Goal: Task Accomplishment & Management: Contribute content

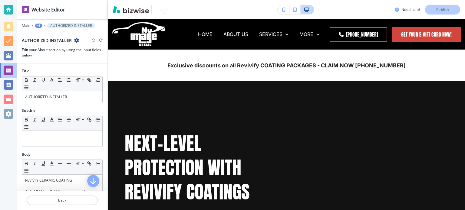
scroll to position [586, 0]
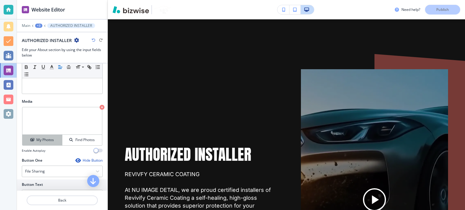
click at [37, 138] on h4 "My Photos" at bounding box center [45, 139] width 18 height 5
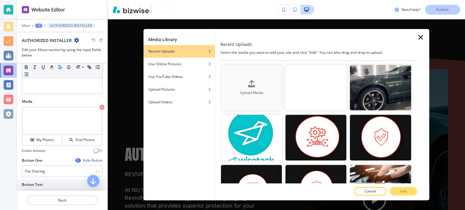
click at [255, 80] on div "Upload Media" at bounding box center [251, 87] width 61 height 15
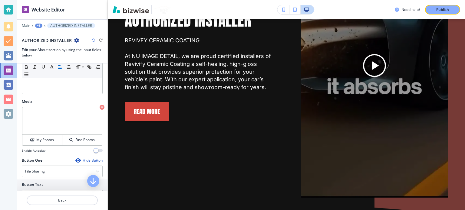
scroll to position [768, 0]
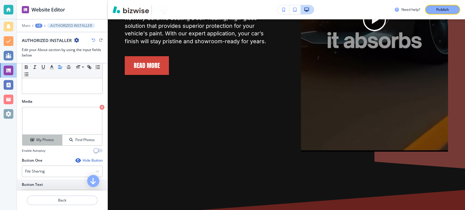
click at [46, 141] on h4 "My Photos" at bounding box center [45, 139] width 18 height 5
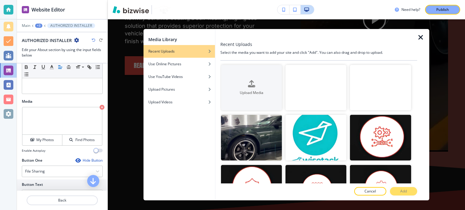
click at [308, 90] on video "button" at bounding box center [315, 88] width 61 height 46
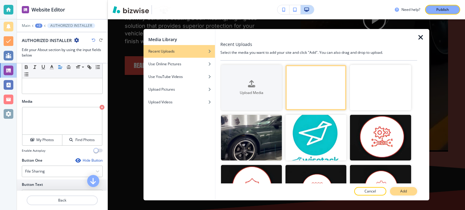
click at [411, 195] on button "Add" at bounding box center [403, 191] width 27 height 8
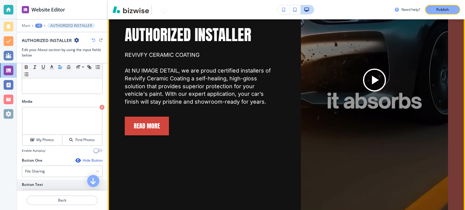
scroll to position [647, 0]
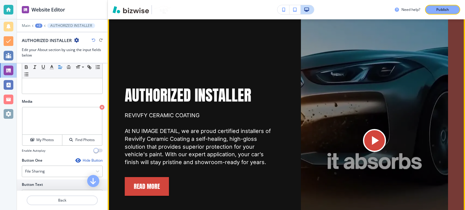
click at [375, 133] on icon "Play button for video with title: <p>AUTHORIZED INSTALLER</p>" at bounding box center [374, 140] width 15 height 15
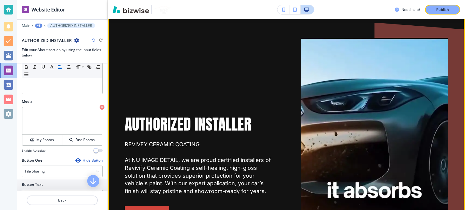
scroll to position [616, 0]
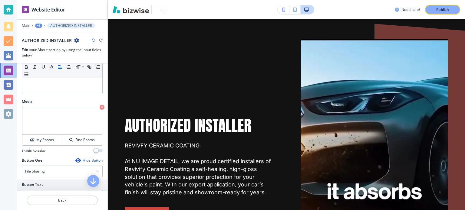
click at [440, 15] on div "Need help? Publish" at bounding box center [286, 9] width 357 height 19
click at [438, 8] on p "Publish" at bounding box center [442, 9] width 13 height 5
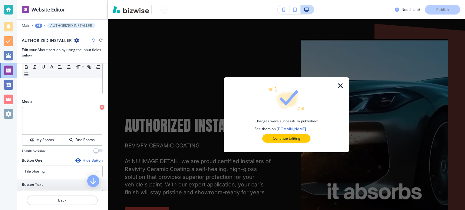
click at [341, 85] on icon "button" at bounding box center [340, 85] width 7 height 7
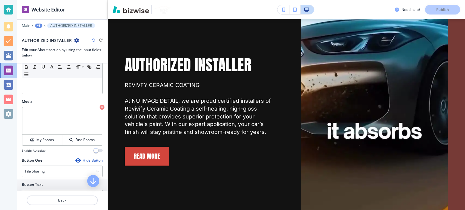
scroll to position [768, 0]
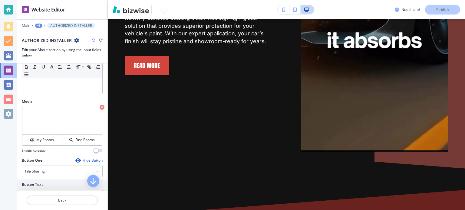
click at [311, 81] on video at bounding box center [374, 20] width 147 height 264
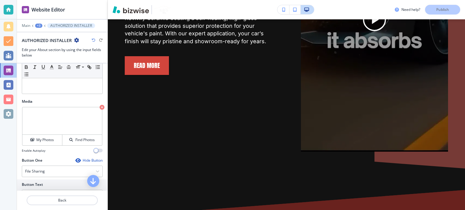
click at [281, 8] on button "button" at bounding box center [283, 9] width 12 height 9
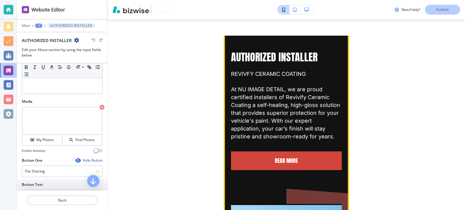
scroll to position [668, 0]
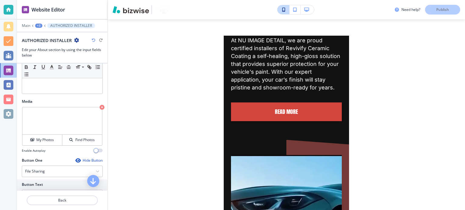
click at [39, 24] on div "+3" at bounding box center [38, 26] width 7 height 4
click at [42, 36] on p "Pages" at bounding box center [54, 35] width 31 height 5
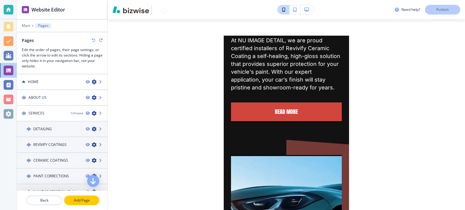
click at [81, 201] on p "Add Page" at bounding box center [82, 200] width 34 height 5
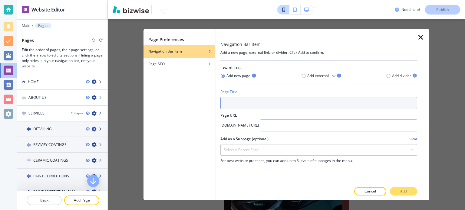
click at [238, 103] on input "text" at bounding box center [318, 103] width 197 height 12
paste input "Flood Damage & Mold"
click at [247, 105] on input "Flood Damage & Mold" at bounding box center [318, 103] width 197 height 12
click at [288, 106] on input "Flood & Mold Repair" at bounding box center [318, 103] width 197 height 12
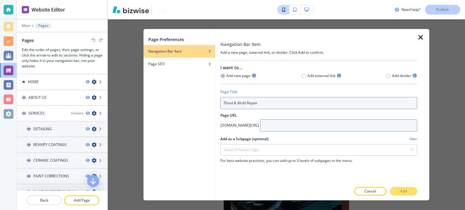
type input "Flood & Mold Repair"
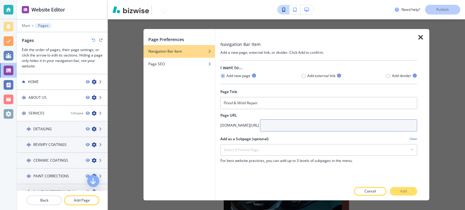
click at [320, 123] on input "text" at bounding box center [338, 126] width 157 height 12
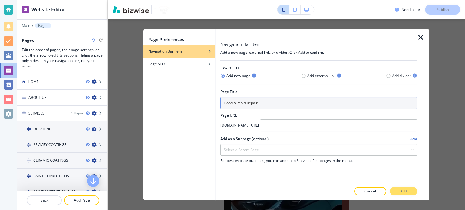
click at [267, 106] on input "Flood & Mold Repair" at bounding box center [318, 103] width 197 height 12
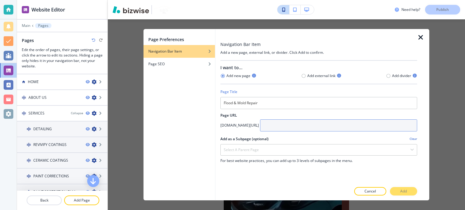
click at [285, 126] on input "text" at bounding box center [338, 126] width 157 height 12
paste input "Flood & Mold Repair"
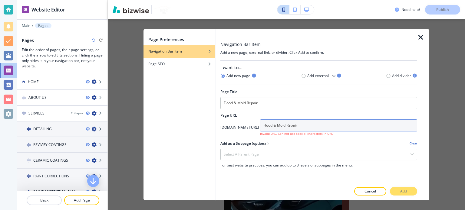
click at [260, 127] on input "Flood & Mold Repair" at bounding box center [338, 126] width 157 height 12
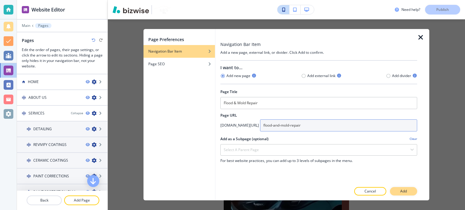
type input "flood-and-mold-repair"
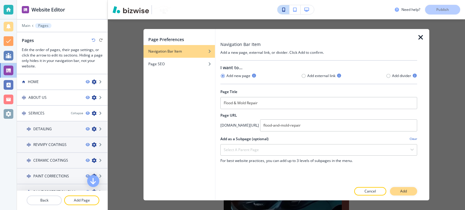
click at [404, 188] on button "Add" at bounding box center [403, 191] width 27 height 8
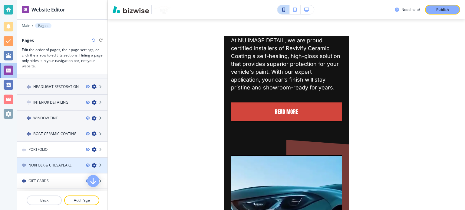
scroll to position [195, 0]
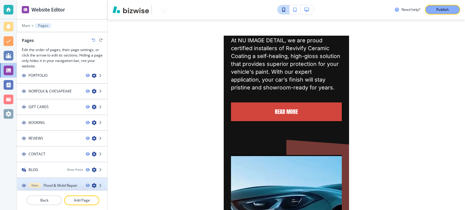
click at [56, 188] on div at bounding box center [62, 190] width 90 height 5
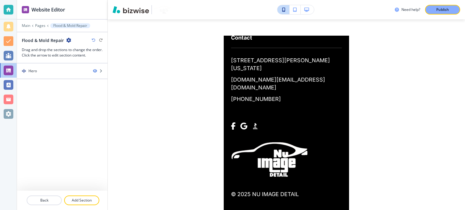
scroll to position [0, 0]
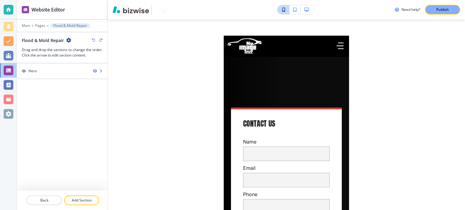
click at [300, 9] on button "button" at bounding box center [306, 9] width 13 height 9
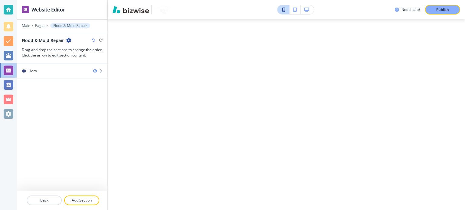
click at [305, 9] on icon "button" at bounding box center [306, 10] width 5 height 4
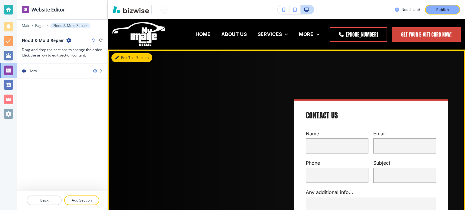
click at [125, 56] on button "Edit This Section" at bounding box center [131, 57] width 41 height 9
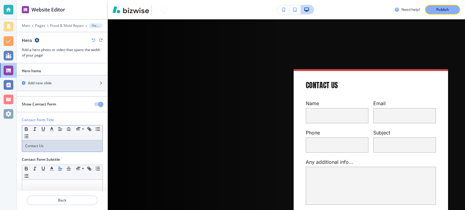
click at [57, 143] on p "Contact Us" at bounding box center [62, 145] width 74 height 5
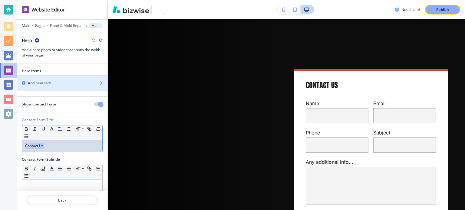
click at [52, 82] on div "Add new slide" at bounding box center [55, 82] width 77 height 5
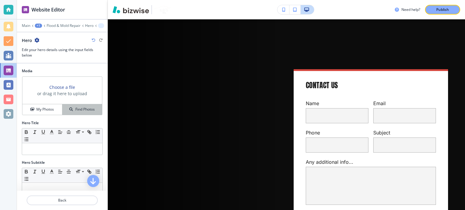
scroll to position [61, 0]
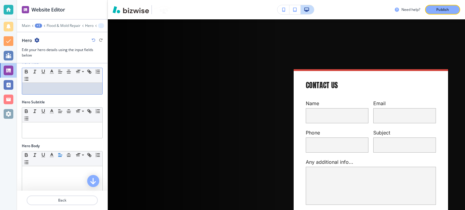
click at [50, 94] on div "Hero Title Small Normal Large Huge" at bounding box center [62, 80] width 90 height 40
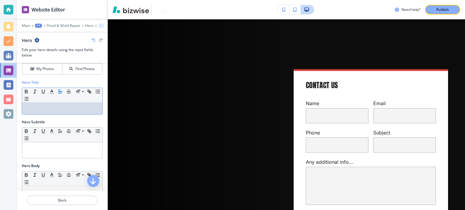
scroll to position [30, 0]
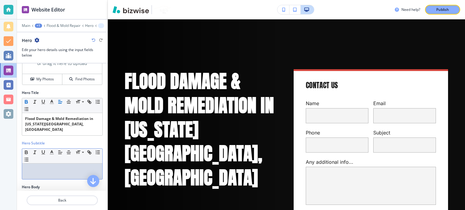
click at [54, 167] on p at bounding box center [62, 169] width 74 height 5
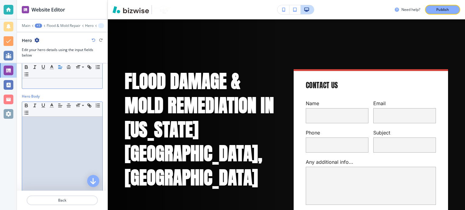
click at [69, 132] on div at bounding box center [62, 156] width 80 height 79
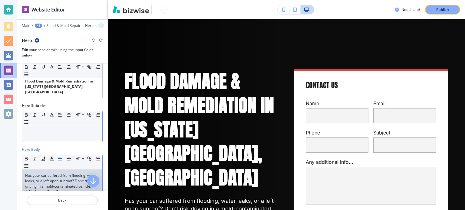
scroll to position [61, 0]
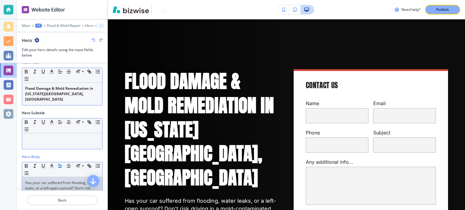
click at [61, 94] on p "Flood Damage & Mold Remediation in [US_STATE][GEOGRAPHIC_DATA], [GEOGRAPHIC_DAT…" at bounding box center [62, 94] width 74 height 16
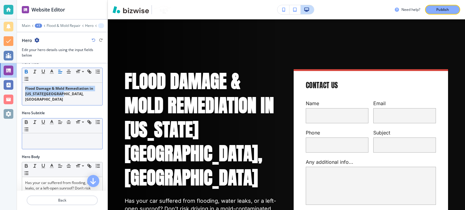
click at [26, 72] on icon "button" at bounding box center [26, 73] width 2 height 2
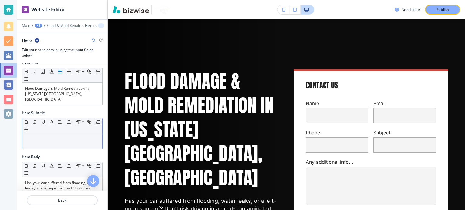
click at [76, 60] on div at bounding box center [62, 60] width 90 height 5
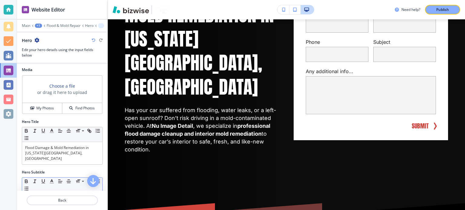
scroll to position [0, 0]
click at [58, 25] on p "Flood & Mold Repair" at bounding box center [64, 26] width 34 height 4
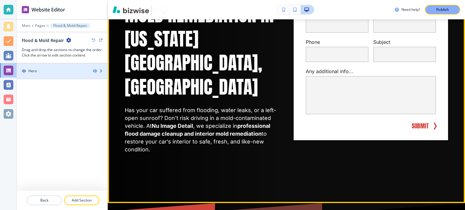
click at [78, 72] on div "Hero" at bounding box center [52, 70] width 71 height 5
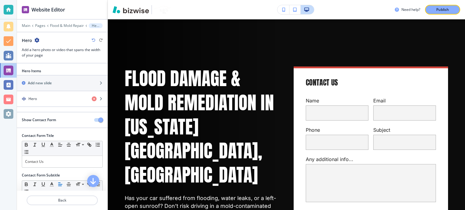
scroll to position [30, 0]
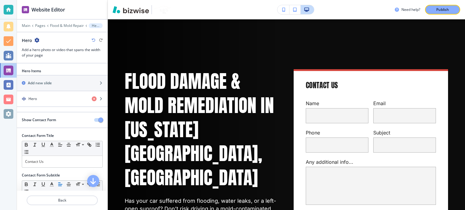
click at [98, 118] on span "button" at bounding box center [100, 120] width 5 height 5
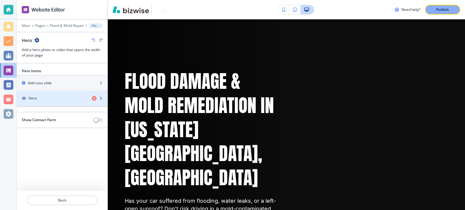
click at [59, 99] on div "Hero" at bounding box center [52, 98] width 70 height 5
click at [34, 94] on div "button" at bounding box center [62, 93] width 90 height 5
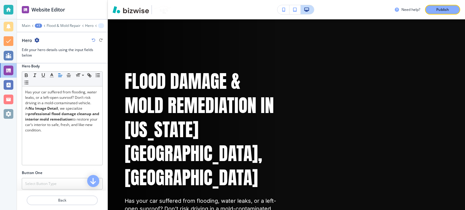
scroll to position [209, 0]
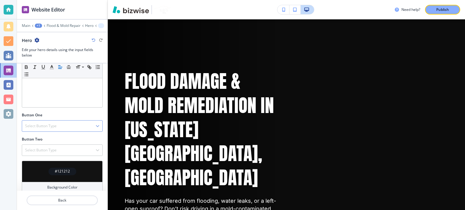
click at [63, 121] on div "Select Button Type" at bounding box center [62, 126] width 80 height 11
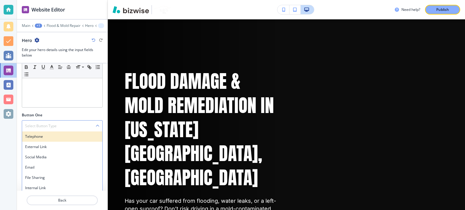
click at [60, 134] on h4 "Telephone" at bounding box center [62, 136] width 74 height 5
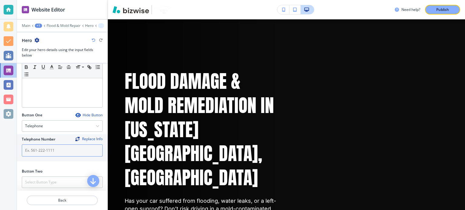
click at [65, 146] on input "text" at bounding box center [62, 151] width 81 height 12
paste input "[PHONE_NUMBER]"
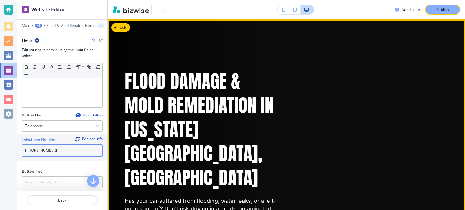
scroll to position [91, 0]
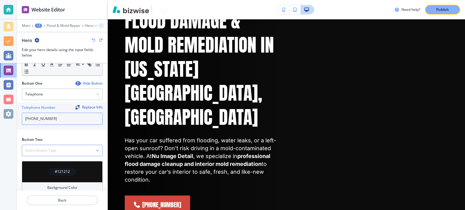
type input "[PHONE_NUMBER]"
click at [61, 146] on div "Select Button Type" at bounding box center [62, 150] width 80 height 11
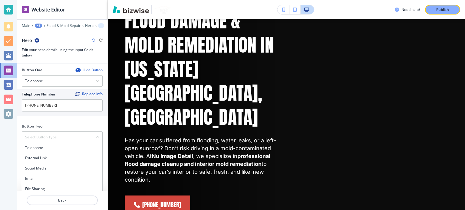
scroll to position [261, 0]
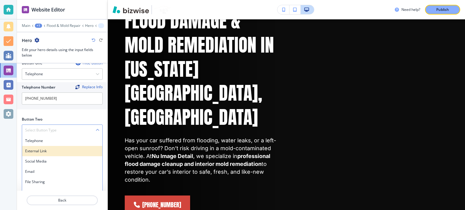
click at [57, 146] on div "External Link" at bounding box center [62, 151] width 80 height 10
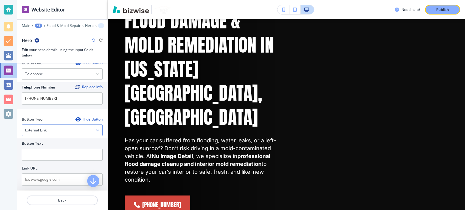
scroll to position [291, 0]
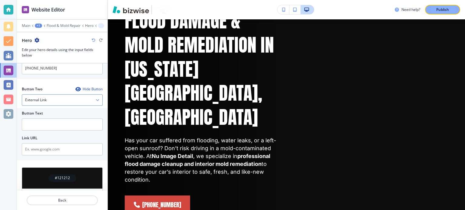
click at [65, 95] on div "External Link" at bounding box center [62, 100] width 80 height 11
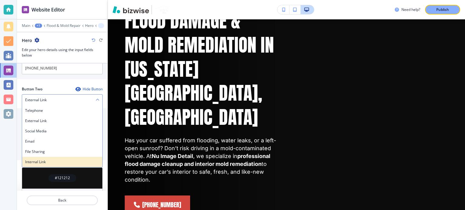
click at [67, 159] on h4 "Internal Link" at bounding box center [62, 161] width 74 height 5
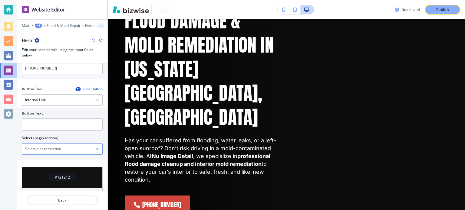
click at [64, 144] on \(page\/section\) "Manual Input" at bounding box center [59, 149] width 74 height 10
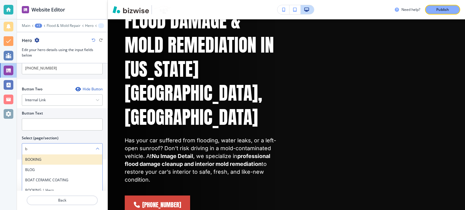
click at [42, 155] on div "BOOKING" at bounding box center [62, 160] width 80 height 10
type \(page\/section\) "BOOKING"
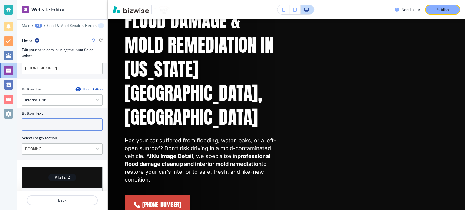
click at [50, 120] on input "text" at bounding box center [62, 125] width 81 height 12
paste input "[URL][DOMAIN_NAME]"
type input "[URL][DOMAIN_NAME]"
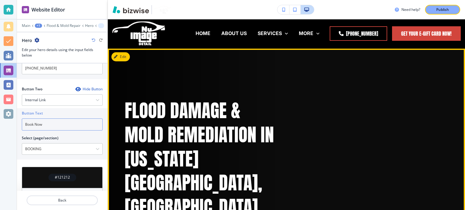
scroll to position [0, 0]
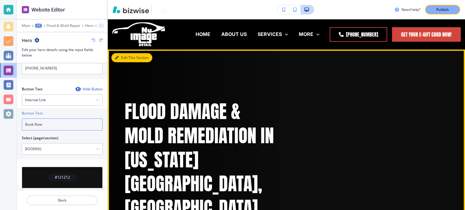
type input "Book Now"
click at [123, 57] on button "Edit This Section" at bounding box center [131, 57] width 41 height 9
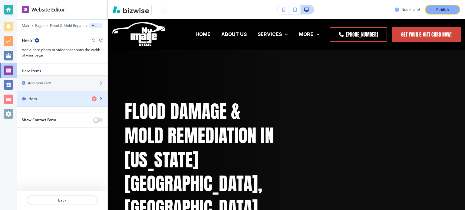
click at [45, 96] on div "Hero" at bounding box center [52, 98] width 70 height 5
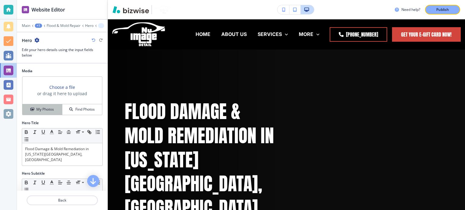
click at [46, 109] on h4 "My Photos" at bounding box center [45, 109] width 18 height 5
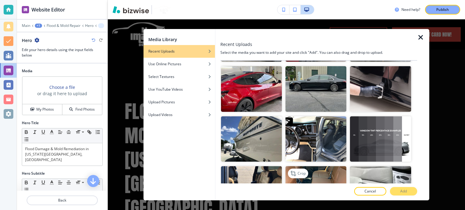
scroll to position [3994, 0]
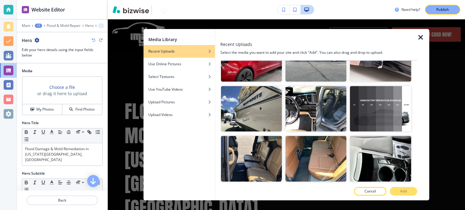
click at [400, 190] on p "Add" at bounding box center [403, 191] width 7 height 5
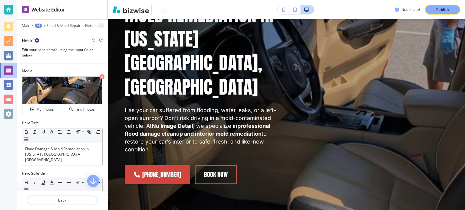
scroll to position [61, 0]
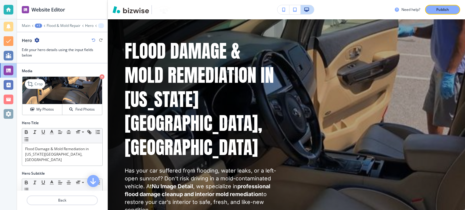
click at [54, 87] on img at bounding box center [62, 91] width 80 height 28
click at [51, 107] on h4 "My Photos" at bounding box center [45, 109] width 18 height 5
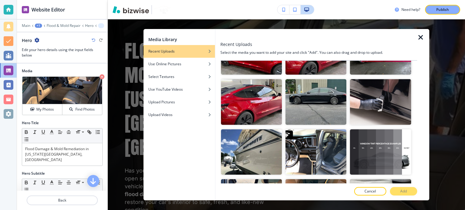
scroll to position [3905, 0]
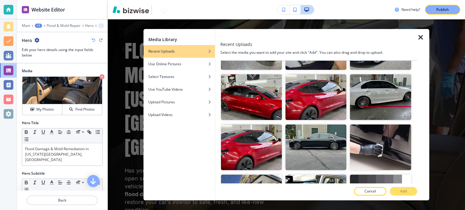
click at [412, 190] on button "Add" at bounding box center [403, 191] width 27 height 8
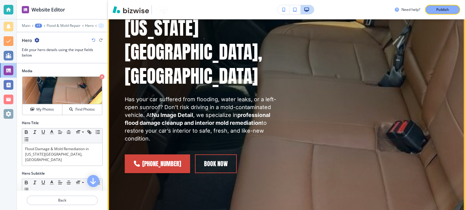
scroll to position [212, 0]
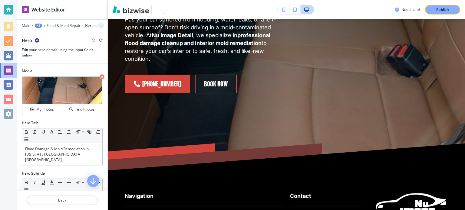
click at [38, 25] on div "+1" at bounding box center [38, 26] width 7 height 4
click at [46, 35] on p "Pages" at bounding box center [54, 35] width 31 height 5
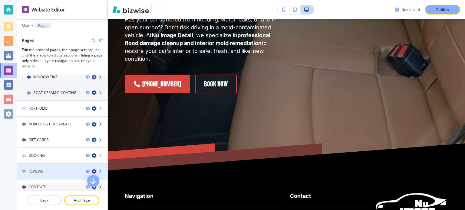
scroll to position [195, 0]
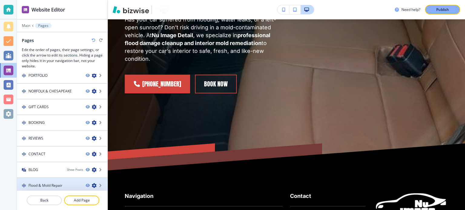
click at [55, 188] on div at bounding box center [62, 190] width 90 height 5
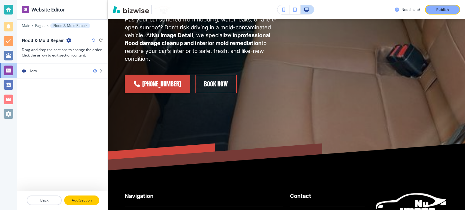
click at [83, 200] on p "Add Section" at bounding box center [82, 200] width 34 height 5
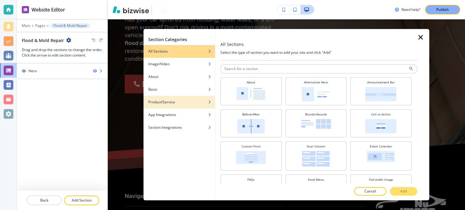
click at [181, 106] on div "button" at bounding box center [178, 107] width 71 height 4
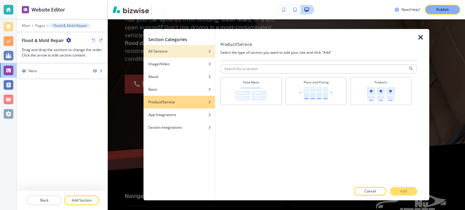
click at [175, 52] on div "All Sections" at bounding box center [178, 51] width 71 height 5
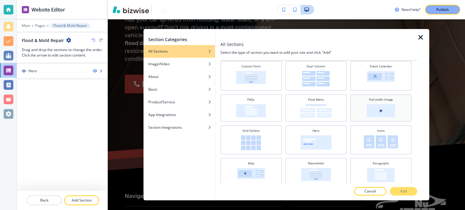
scroll to position [91, 0]
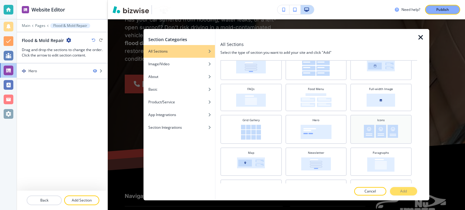
click at [379, 126] on img at bounding box center [381, 131] width 34 height 13
click at [403, 186] on div at bounding box center [318, 186] width 197 height 4
click at [401, 190] on p "Add" at bounding box center [403, 191] width 7 height 5
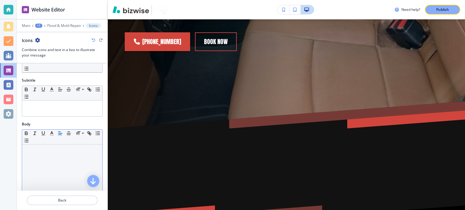
scroll to position [0, 0]
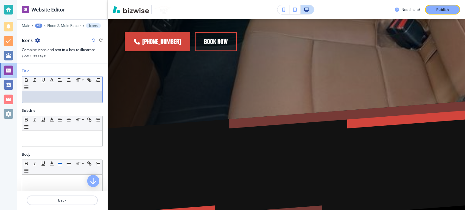
click at [51, 94] on p at bounding box center [62, 96] width 74 height 5
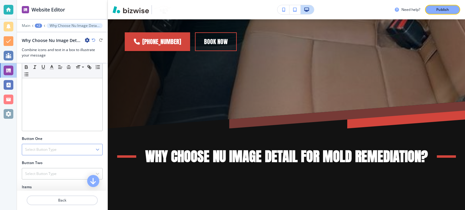
scroll to position [182, 0]
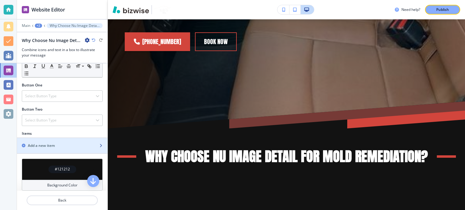
click at [72, 144] on div "Add a new item" at bounding box center [55, 145] width 77 height 5
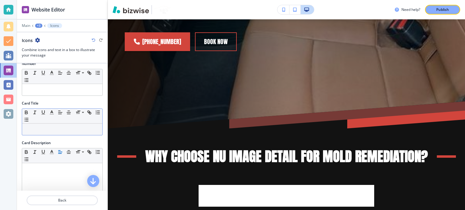
scroll to position [91, 0]
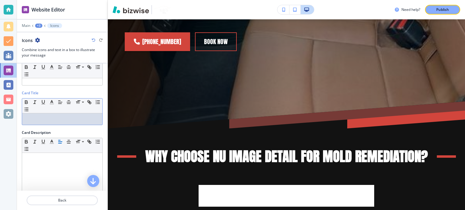
click at [45, 118] on p at bounding box center [62, 118] width 74 height 5
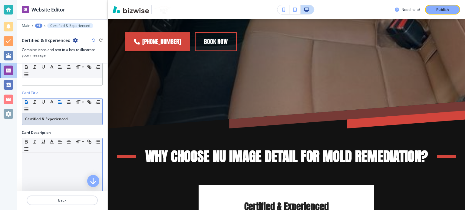
click at [60, 158] on p at bounding box center [62, 158] width 74 height 5
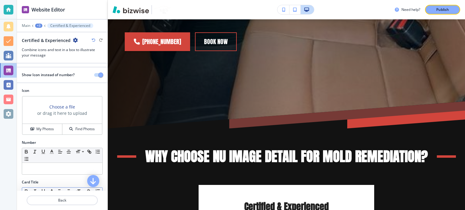
scroll to position [0, 0]
click at [64, 22] on div at bounding box center [62, 22] width 90 height 4
click at [61, 29] on div at bounding box center [62, 30] width 90 height 4
click at [57, 27] on p "Certified & Experienced" at bounding box center [70, 26] width 40 height 4
click at [39, 27] on div "+3" at bounding box center [38, 26] width 7 height 4
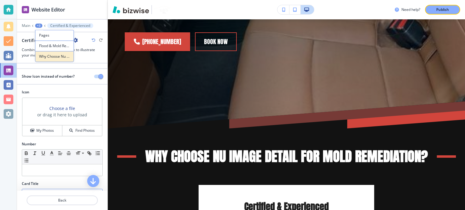
click at [54, 57] on p "Why Choose Nu Image Detail for Mold Remediation?" at bounding box center [54, 56] width 31 height 5
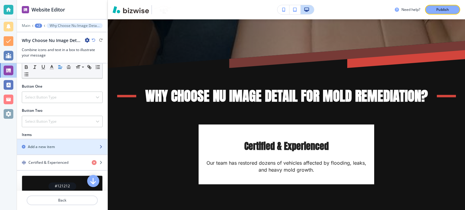
scroll to position [242, 0]
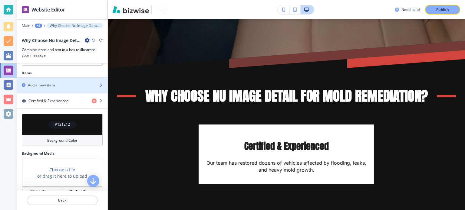
click at [59, 83] on div "Add a new item" at bounding box center [55, 85] width 77 height 5
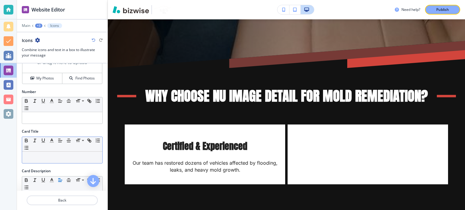
scroll to position [91, 0]
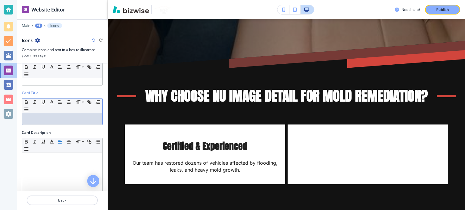
click at [52, 121] on div at bounding box center [62, 118] width 80 height 11
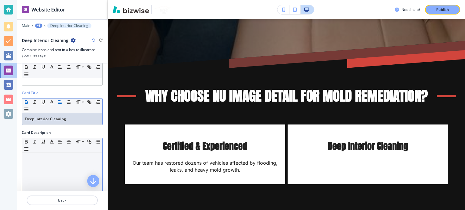
click at [70, 159] on p at bounding box center [62, 158] width 74 height 5
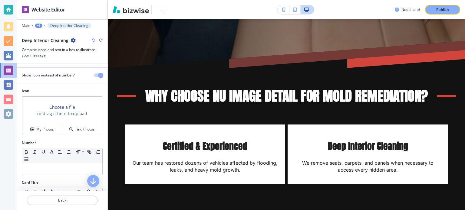
scroll to position [0, 0]
click at [36, 26] on div "+3" at bounding box center [38, 26] width 7 height 4
click at [54, 49] on button "Flood & Mold Repair" at bounding box center [54, 46] width 39 height 11
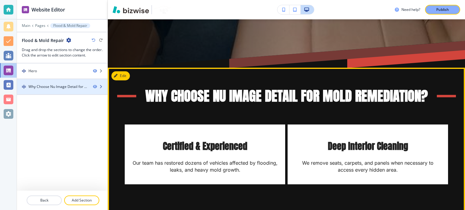
click at [71, 87] on div "Why Choose Nu Image Detail for Mold Remediation?" at bounding box center [58, 86] width 60 height 5
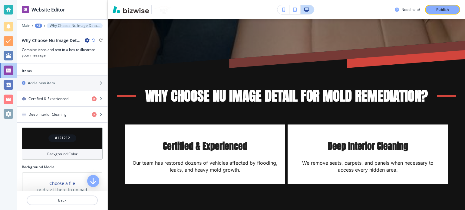
scroll to position [207, 0]
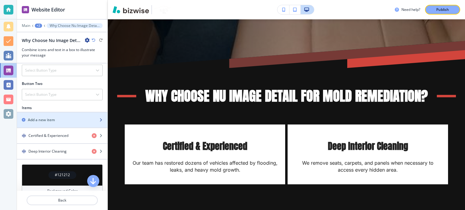
click at [61, 123] on div "button" at bounding box center [62, 125] width 90 height 5
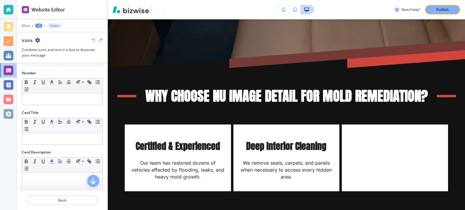
scroll to position [61, 0]
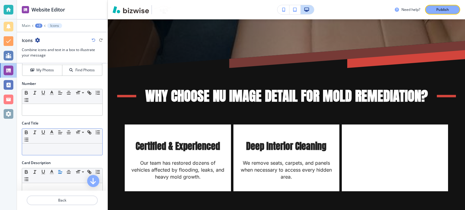
click at [60, 152] on div at bounding box center [62, 149] width 80 height 11
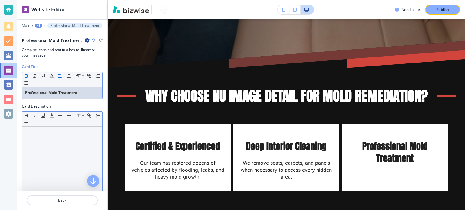
scroll to position [121, 0]
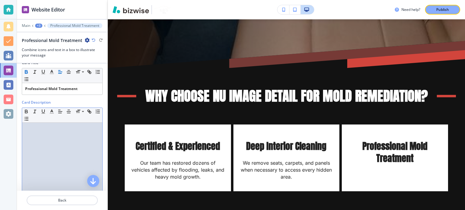
click at [56, 134] on div at bounding box center [62, 162] width 80 height 79
click at [55, 136] on div at bounding box center [62, 162] width 80 height 79
click at [39, 136] on div at bounding box center [62, 162] width 80 height 79
click at [38, 136] on div at bounding box center [62, 162] width 80 height 79
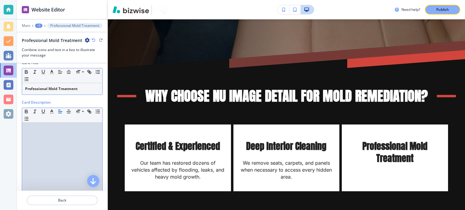
click at [82, 87] on p "Professional Mold Treatment" at bounding box center [62, 88] width 74 height 5
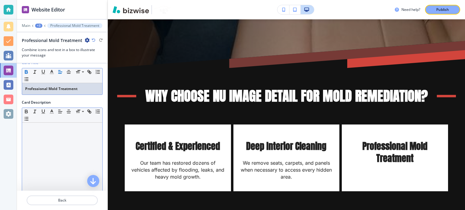
click at [48, 142] on div at bounding box center [62, 162] width 80 height 79
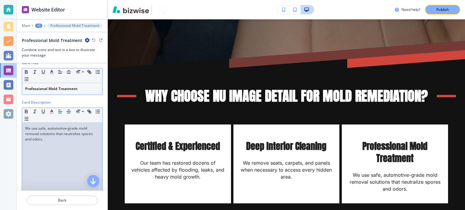
click at [60, 91] on div "Professional Mold Treatment" at bounding box center [62, 88] width 80 height 11
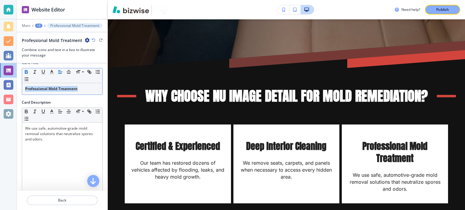
click at [26, 71] on icon "button" at bounding box center [26, 71] width 5 height 5
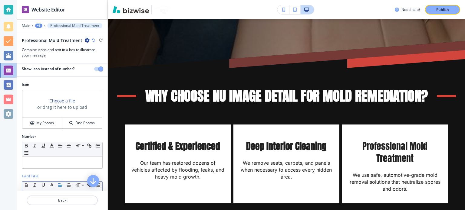
scroll to position [0, 0]
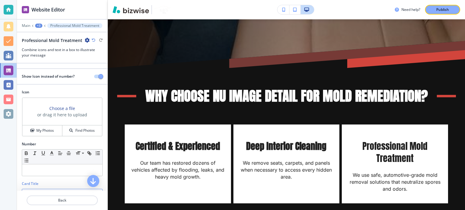
click at [41, 26] on div "+3" at bounding box center [38, 26] width 7 height 4
click at [57, 57] on p "Why Choose Nu Image Detail for Mold Remediation?" at bounding box center [54, 56] width 31 height 5
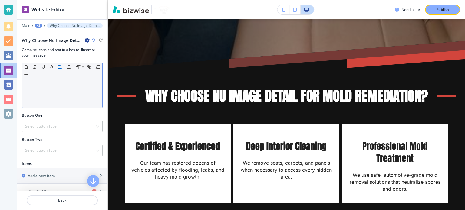
scroll to position [212, 0]
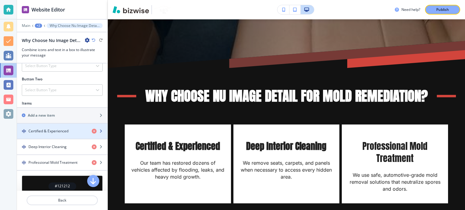
click at [56, 134] on div "button" at bounding box center [62, 136] width 90 height 5
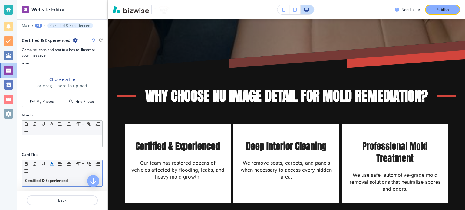
scroll to position [61, 0]
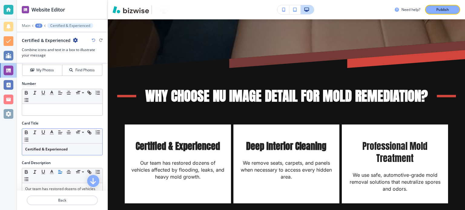
click at [52, 147] on strong "Certified & Experienced" at bounding box center [46, 149] width 43 height 5
click at [25, 131] on icon "button" at bounding box center [26, 132] width 2 height 2
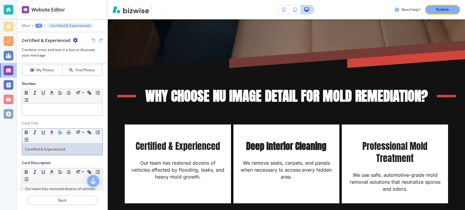
click at [36, 26] on div "+3" at bounding box center [38, 26] width 7 height 4
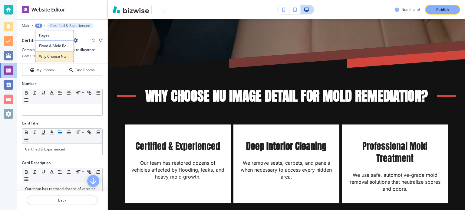
click at [57, 54] on p "Why Choose Nu Image Detail for Mold Remediation?" at bounding box center [54, 56] width 31 height 5
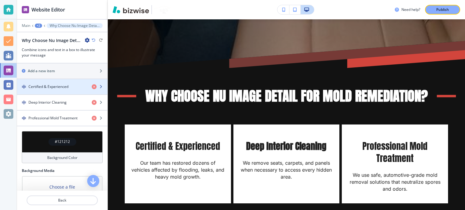
scroll to position [272, 0]
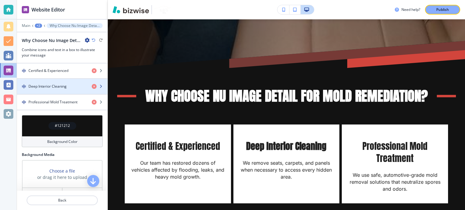
click at [42, 84] on h4 "Deep Interior Cleaning" at bounding box center [47, 86] width 38 height 5
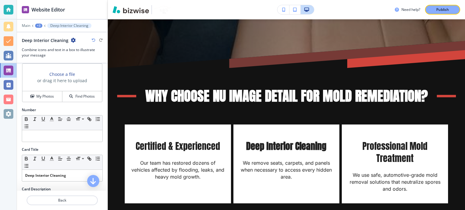
scroll to position [61, 0]
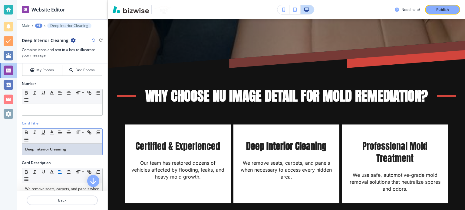
click at [51, 150] on strong "Deep Interior Cleaning" at bounding box center [45, 149] width 41 height 5
click at [26, 130] on icon "button" at bounding box center [26, 132] width 5 height 5
click at [71, 149] on p "Deep Interior Cleaning" at bounding box center [62, 149] width 74 height 5
click at [41, 25] on div "+3" at bounding box center [38, 26] width 7 height 4
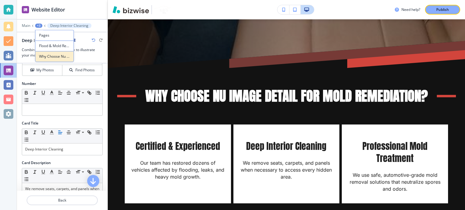
click at [50, 56] on p "Why Choose Nu Image Detail for Mold Remediation?" at bounding box center [54, 56] width 31 height 5
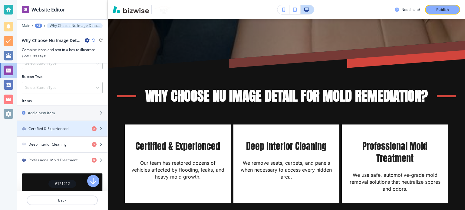
scroll to position [212, 0]
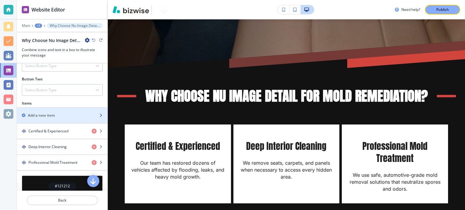
click at [60, 115] on div "Add a new item" at bounding box center [55, 115] width 77 height 5
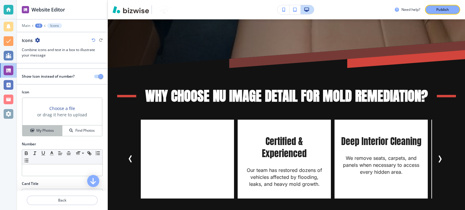
scroll to position [61, 0]
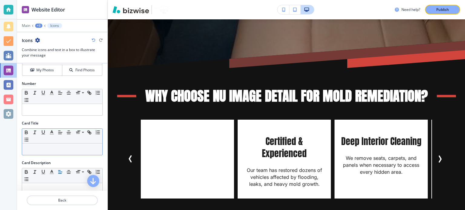
click at [50, 144] on div at bounding box center [62, 149] width 80 height 11
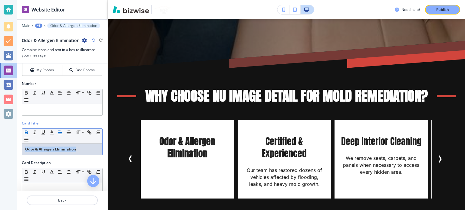
click at [26, 133] on icon "button" at bounding box center [26, 132] width 5 height 5
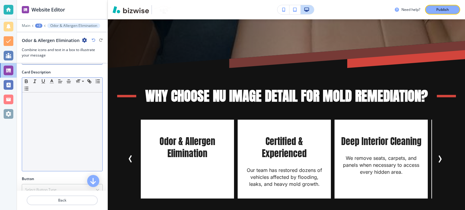
click at [38, 106] on div at bounding box center [62, 132] width 80 height 79
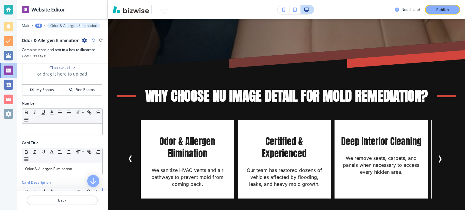
scroll to position [30, 0]
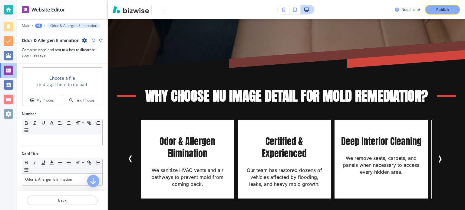
click at [38, 24] on div "+3" at bounding box center [38, 26] width 7 height 4
click at [54, 58] on p "Why Choose Nu Image Detail for Mold Remediation?" at bounding box center [54, 56] width 31 height 5
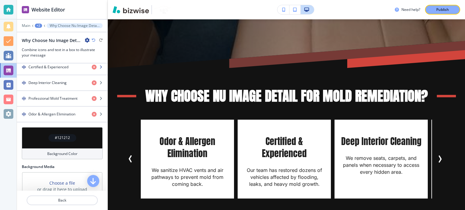
scroll to position [238, 0]
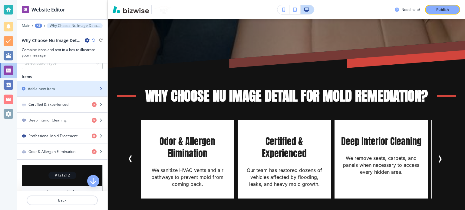
click at [49, 82] on div "button" at bounding box center [62, 83] width 90 height 5
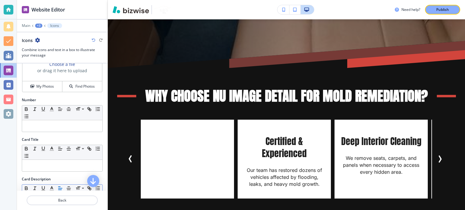
scroll to position [91, 0]
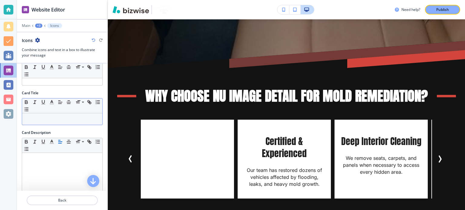
click at [43, 119] on p at bounding box center [62, 118] width 74 height 5
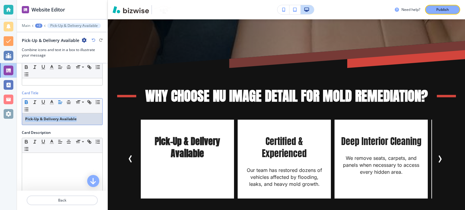
click at [23, 99] on button "button" at bounding box center [26, 102] width 8 height 7
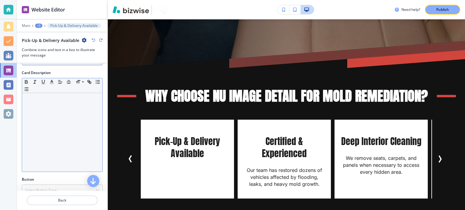
scroll to position [151, 0]
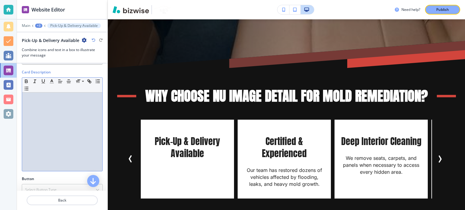
click at [51, 107] on div at bounding box center [62, 132] width 80 height 79
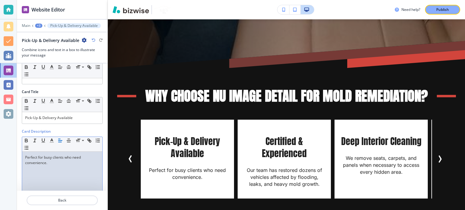
scroll to position [0, 0]
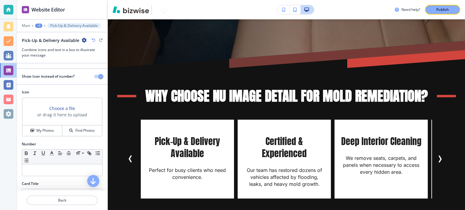
click at [41, 26] on div "+3" at bounding box center [38, 26] width 7 height 4
click at [62, 58] on p "Why Choose Nu Image Detail for Mold Remediation?" at bounding box center [54, 56] width 31 height 5
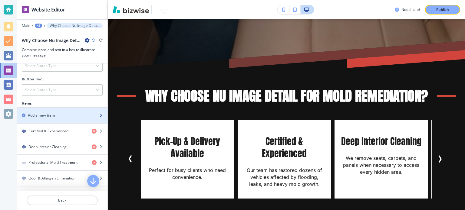
scroll to position [182, 0]
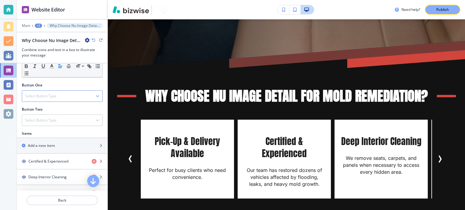
click at [61, 95] on div "Select Button Type" at bounding box center [62, 96] width 80 height 11
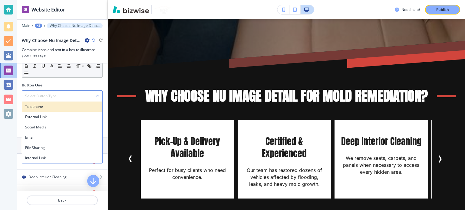
click at [51, 105] on h4 "Telephone" at bounding box center [62, 106] width 74 height 5
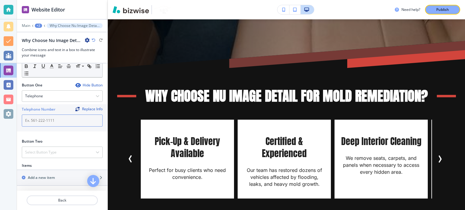
click at [48, 122] on input "text" at bounding box center [62, 121] width 81 height 12
paste input "[PHONE_NUMBER]"
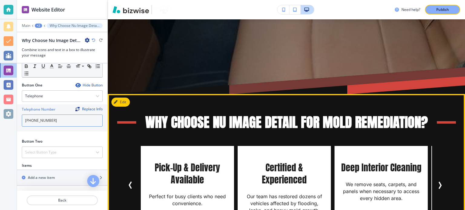
scroll to position [315, 0]
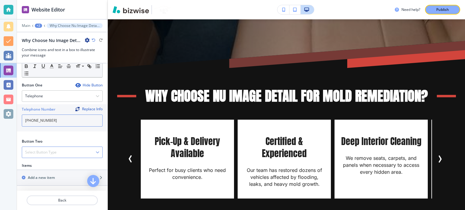
type input "[PHONE_NUMBER]"
click at [70, 153] on div "Select Button Type" at bounding box center [62, 152] width 80 height 11
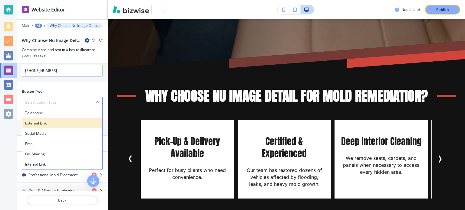
scroll to position [242, 0]
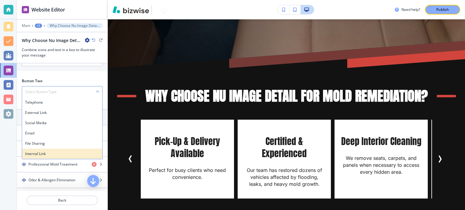
click at [63, 149] on div "Internal Link" at bounding box center [62, 154] width 80 height 10
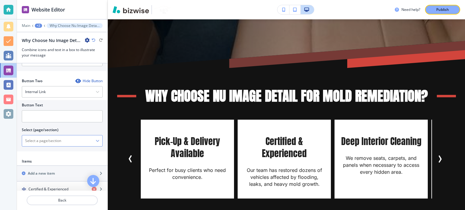
click at [54, 138] on \(page\/section\) "Manual Input" at bounding box center [59, 141] width 74 height 10
type \(page\/section\) "BOOKING"
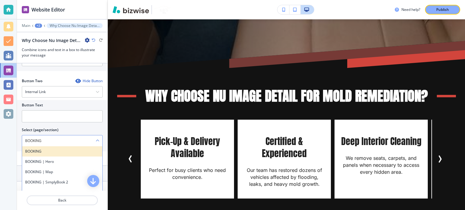
click at [42, 150] on h4 "BOOKING" at bounding box center [62, 151] width 74 height 5
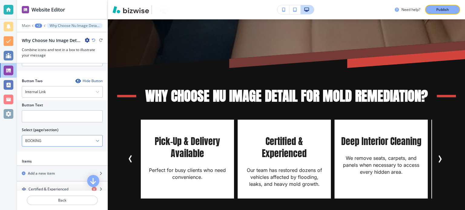
scroll to position [0, 0]
click at [30, 110] on input "text" at bounding box center [62, 116] width 81 height 12
type input "Book Our Service"
click at [84, 127] on div "Select (page/section)" at bounding box center [62, 129] width 81 height 5
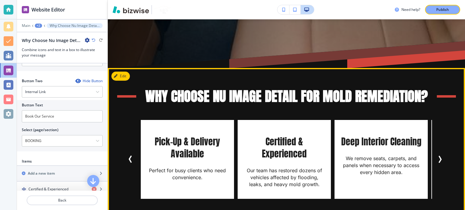
scroll to position [284, 0]
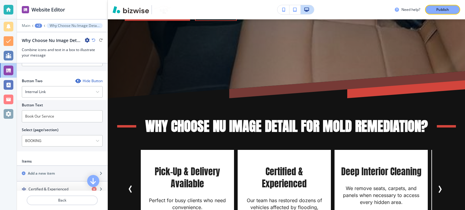
click at [39, 26] on div "+2" at bounding box center [38, 26] width 7 height 4
click at [53, 47] on p "Flood & Mold Repair" at bounding box center [54, 45] width 31 height 5
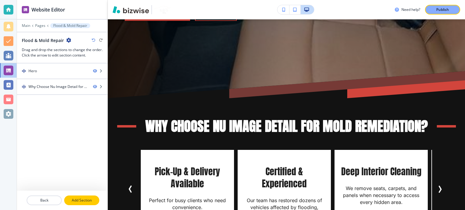
click at [87, 198] on p "Add Section" at bounding box center [82, 200] width 34 height 5
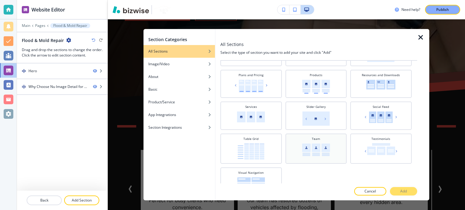
scroll to position [211, 0]
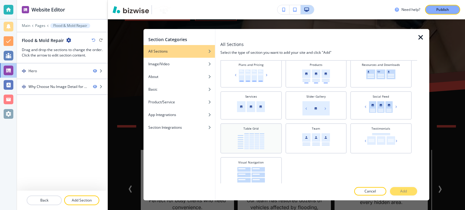
click at [254, 139] on img at bounding box center [250, 141] width 27 height 16
click at [415, 192] on button "Add" at bounding box center [403, 191] width 27 height 8
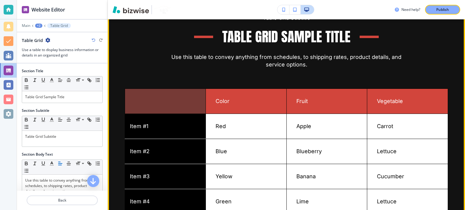
scroll to position [563, 0]
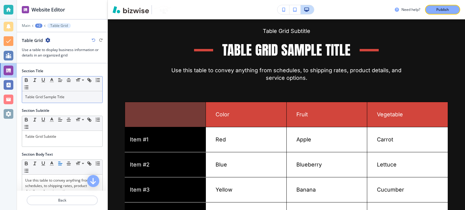
click at [73, 99] on p "Table Grid Sample Title" at bounding box center [62, 96] width 74 height 5
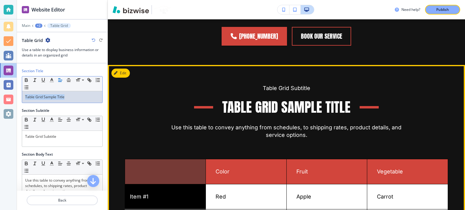
scroll to position [503, 0]
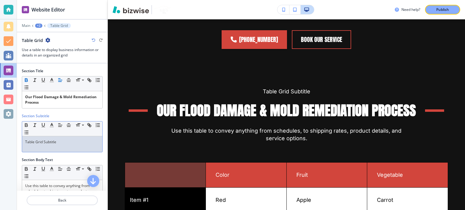
click at [64, 143] on p "Table Grid Subtitle" at bounding box center [62, 141] width 74 height 5
click at [61, 100] on strong "Our Flood Damage & Mold Remediation Process" at bounding box center [61, 99] width 72 height 11
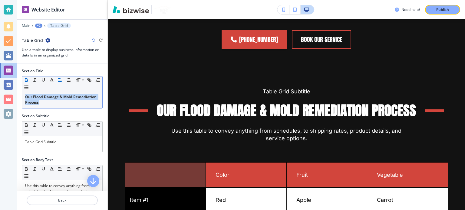
click at [24, 78] on icon "button" at bounding box center [26, 79] width 5 height 5
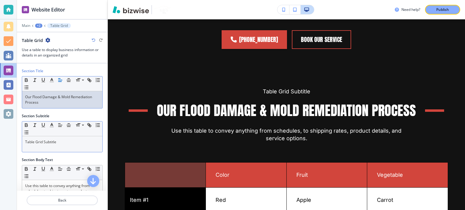
click at [59, 144] on div "Table Grid Subtitle" at bounding box center [62, 144] width 80 height 16
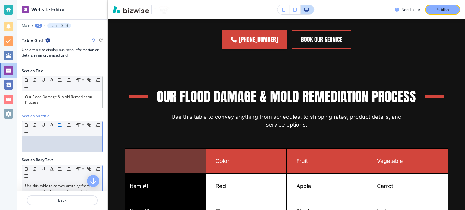
click at [47, 187] on p "Use this table to convey anything from schedules, to shipping rates, product de…" at bounding box center [62, 191] width 74 height 16
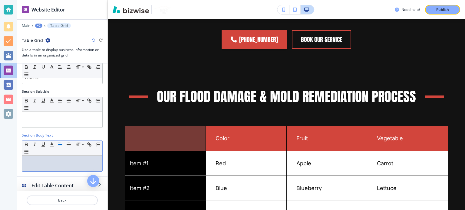
scroll to position [46, 0]
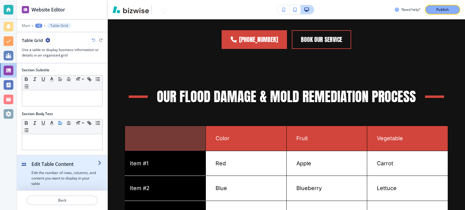
click at [65, 168] on div "button" at bounding box center [64, 169] width 66 height 2
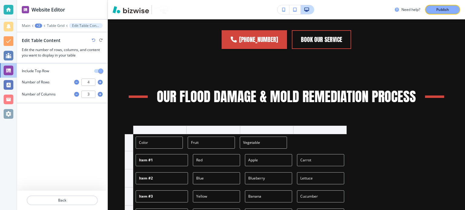
click at [77, 81] on icon "button" at bounding box center [76, 82] width 5 height 5
click at [99, 83] on icon "button" at bounding box center [100, 82] width 5 height 5
type input "4"
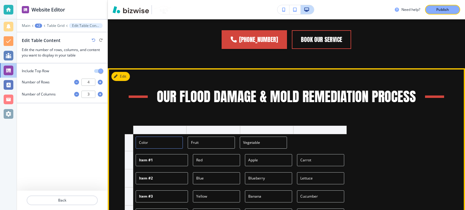
click at [152, 137] on input "Color" at bounding box center [159, 143] width 47 height 12
paste input "Step"
type input "Step"
click at [156, 154] on input "Item #1" at bounding box center [162, 160] width 52 height 12
drag, startPoint x: 151, startPoint y: 111, endPoint x: 137, endPoint y: 114, distance: 14.2
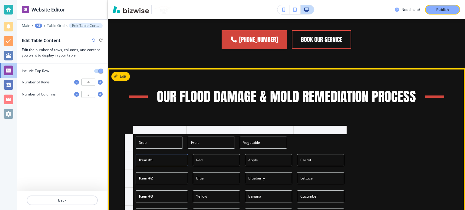
click at [137, 154] on input "Item #1" at bounding box center [162, 160] width 52 height 12
type input "1"
drag, startPoint x: 150, startPoint y: 131, endPoint x: 138, endPoint y: 132, distance: 12.4
click at [138, 172] on input "Item #2" at bounding box center [162, 178] width 52 height 12
type input "2"
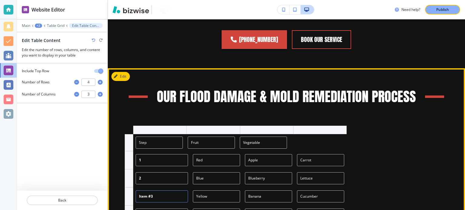
drag, startPoint x: 150, startPoint y: 147, endPoint x: 139, endPoint y: 147, distance: 11.2
click at [139, 191] on input "Item #3" at bounding box center [162, 197] width 52 height 12
type input "3"
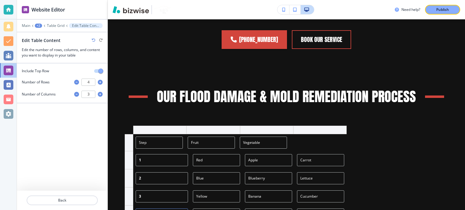
type input "4"
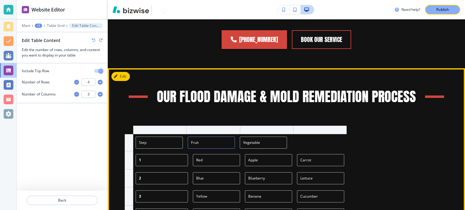
click at [198, 137] on input "Fruit" at bounding box center [211, 143] width 47 height 12
paste input "Service"
type input "Service"
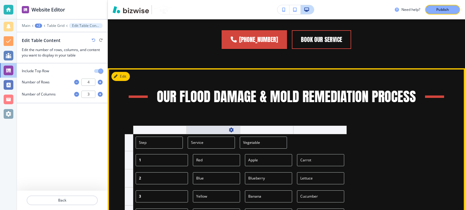
click at [213, 126] on div at bounding box center [212, 130] width 53 height 8
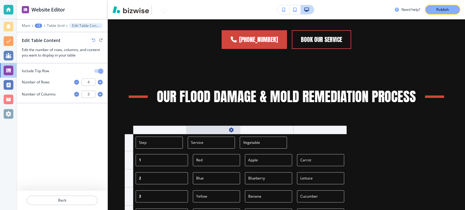
click at [234, 128] on icon "button" at bounding box center [231, 130] width 5 height 5
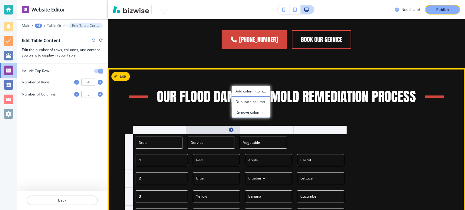
click at [233, 128] on icon "button" at bounding box center [231, 130] width 5 height 5
click at [203, 151] on div "Red" at bounding box center [216, 160] width 52 height 18
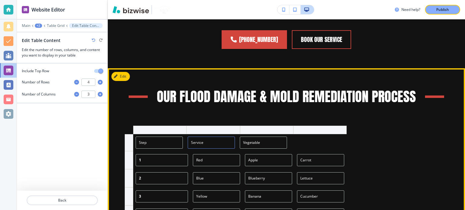
click at [208, 137] on input "Service" at bounding box center [211, 143] width 47 height 12
click at [256, 137] on input "Vegetable" at bounding box center [263, 143] width 47 height 12
paste input "What We Do"
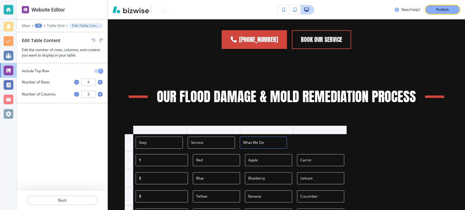
type input "What We Do"
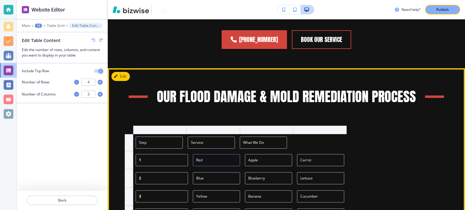
click at [205, 154] on input "Red" at bounding box center [216, 160] width 47 height 12
paste input "Inspection"
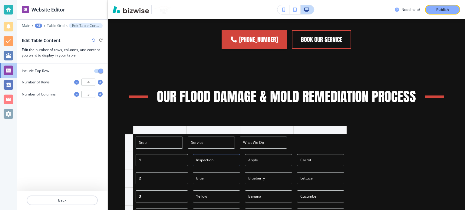
type input "Inspection"
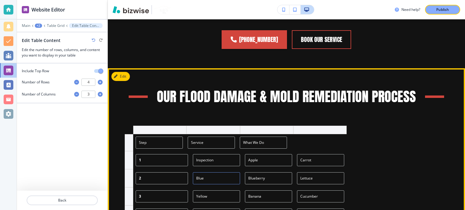
click at [219, 172] on input "Blue" at bounding box center [216, 178] width 47 height 12
paste input "Interior Removal (If Needed)"
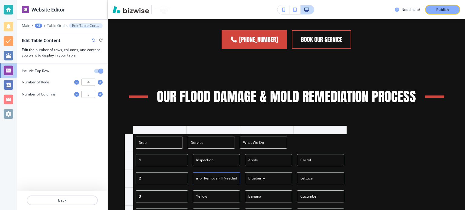
type input "Interior Removal (If Needed)"
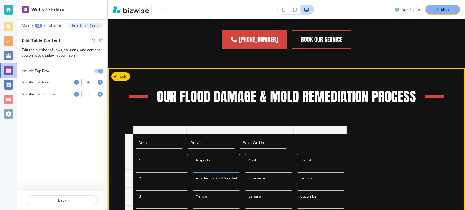
scroll to position [0, 0]
click at [209, 191] on input "Yellow" at bounding box center [216, 197] width 47 height 12
paste input "Deep Cleaning & Drying"
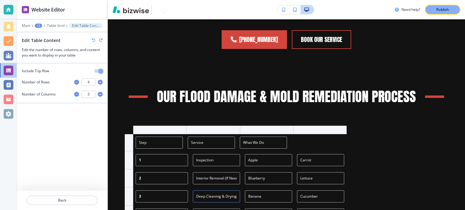
type input "Deep Cleaning & Drying"
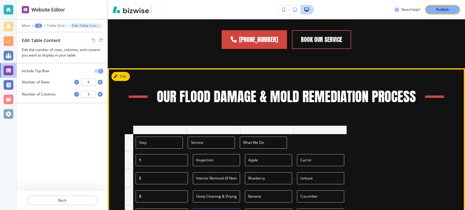
paste input "Mold Neutralization"
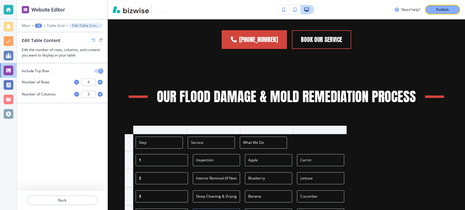
type input "Mold Neutralization"
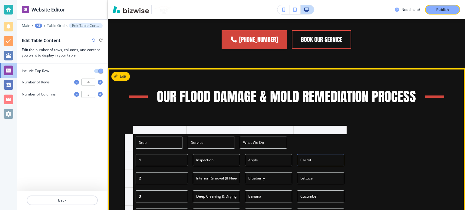
click at [323, 154] on input "Carrot" at bounding box center [320, 160] width 47 height 12
click at [336, 154] on input "Carrot" at bounding box center [320, 160] width 47 height 12
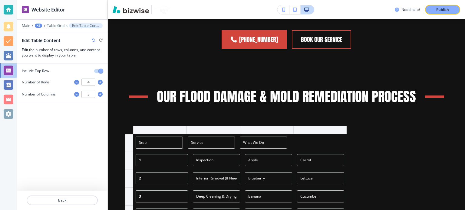
click at [75, 96] on icon "button" at bounding box center [76, 94] width 5 height 5
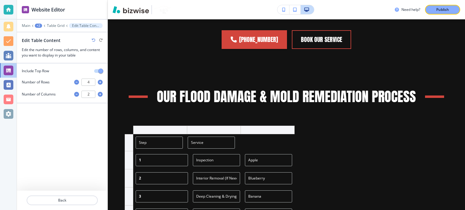
click at [100, 94] on icon "button" at bounding box center [100, 94] width 5 height 5
type input "3"
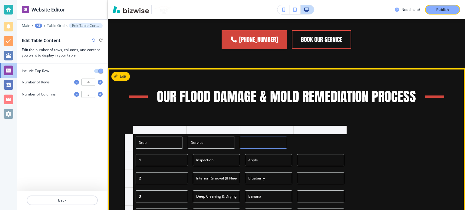
click at [270, 137] on input "text" at bounding box center [263, 143] width 47 height 12
paste input "What We Do"
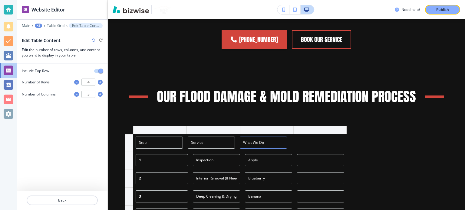
type input "What We Do"
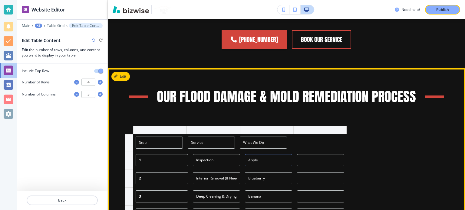
click at [260, 154] on input "Apple" at bounding box center [268, 160] width 47 height 12
paste input "Thoroughly inspect interior, carpets, headliner, vents, and hidden areas."
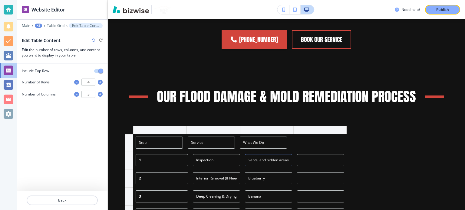
type input "Thoroughly inspect interior, carpets, headliner, vents, and hidden areas."
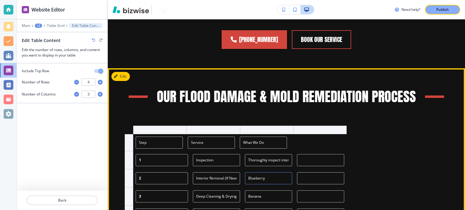
click at [271, 172] on input "Blueberry" at bounding box center [268, 178] width 47 height 12
paste input "Safely remove carpets, seats, and panels to dry and clean affected areas."
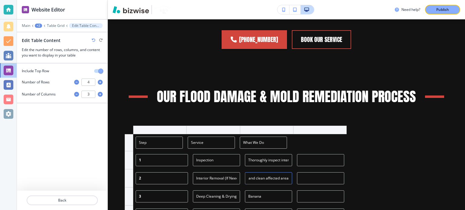
type input "Safely remove carpets, seats, and panels to dry and clean affected areas."
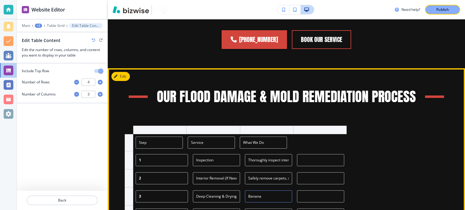
click at [274, 191] on input "Banana" at bounding box center [268, 197] width 47 height 12
paste input "Extract water, steam clean, and completely dry interior to prevent future mold."
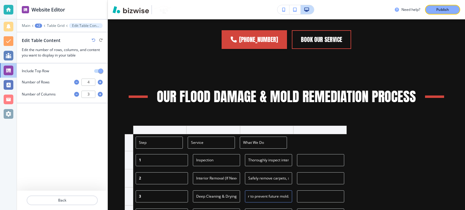
type input "Extract water, steam clean, and completely dry interior to prevent future mold."
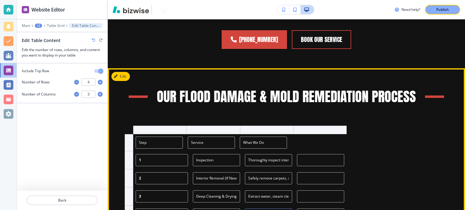
paste input "Apply mold-killing solutions to surfaces and air system."
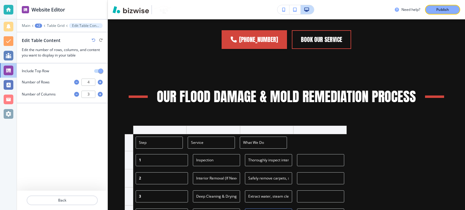
type input "Apply mold-killing solutions to surfaces and air system."
click at [100, 83] on icon "button" at bounding box center [100, 82] width 5 height 5
type input "5"
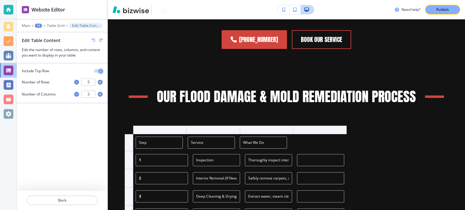
type input "5"
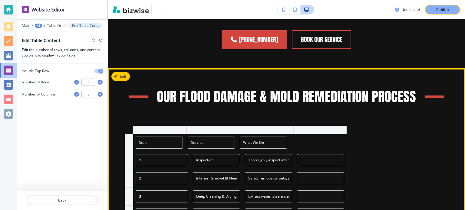
paste input "Reinstallation & Final Detail"
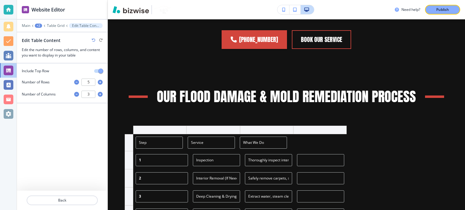
type input "Reinstallation & Final Detail"
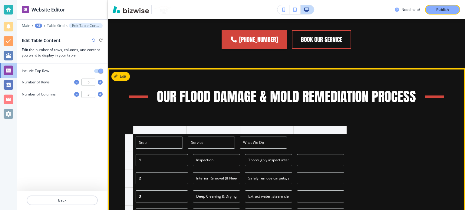
scroll to position [0, 0]
paste input "Reinstall components and perform a full interior detail for a factory-fresh loo…"
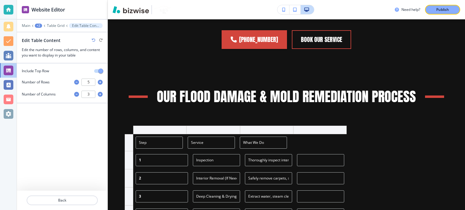
type input "Reinstall components and perform a full interior detail for a factory-fresh loo…"
click at [76, 26] on p "Edit Table Content" at bounding box center [86, 26] width 28 height 4
click at [63, 23] on div at bounding box center [62, 22] width 90 height 4
click at [60, 25] on p "Table Grid" at bounding box center [56, 26] width 18 height 4
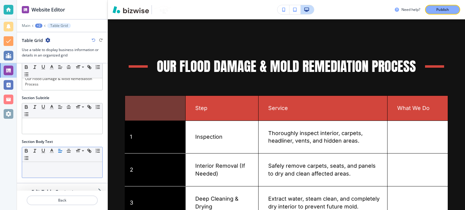
scroll to position [46, 0]
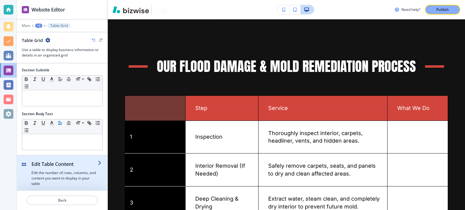
click at [69, 170] on h4 "Edit the number of rows, columns, and content you want to display in your table" at bounding box center [64, 178] width 66 height 16
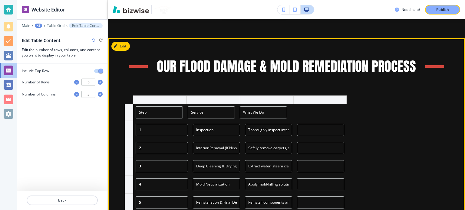
scroll to position [503, 0]
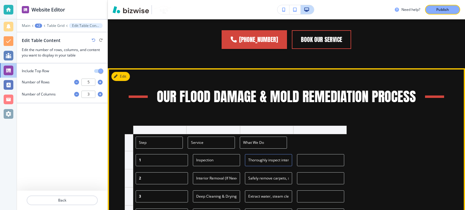
click at [288, 154] on input "Thoroughly inspect interior, carpets, headliner, vents, and hidden areas." at bounding box center [268, 160] width 47 height 12
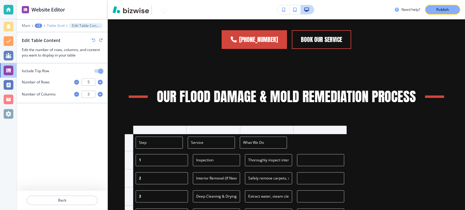
click at [57, 24] on p "Table Grid" at bounding box center [56, 26] width 18 height 4
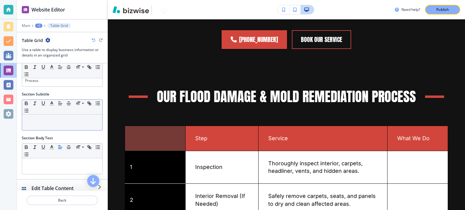
scroll to position [46, 0]
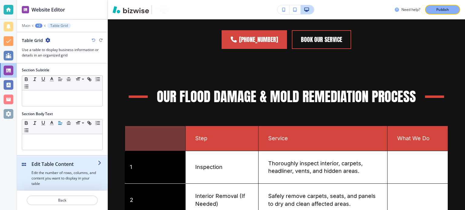
click at [69, 163] on h2 "Edit Table Content" at bounding box center [64, 164] width 66 height 7
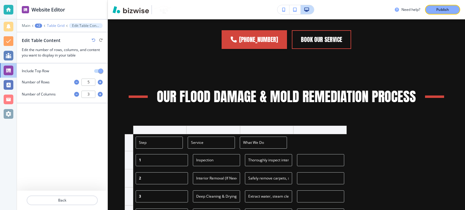
click at [55, 24] on p "Table Grid" at bounding box center [56, 26] width 18 height 4
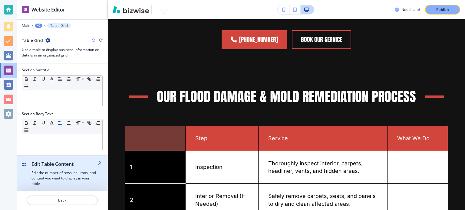
click at [55, 170] on h4 "Edit the number of rows, columns, and content you want to display in your table" at bounding box center [64, 178] width 66 height 16
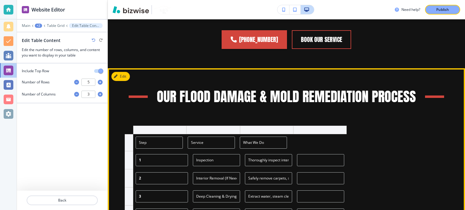
click at [142, 126] on div at bounding box center [159, 130] width 53 height 8
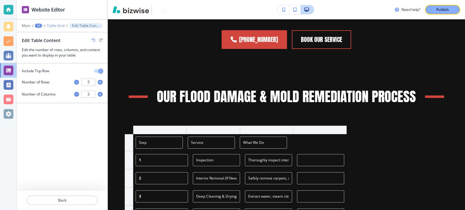
click at [60, 27] on p "Table Grid" at bounding box center [56, 26] width 18 height 4
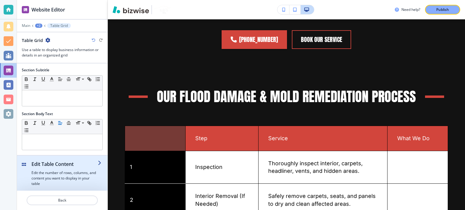
click at [60, 168] on div "button" at bounding box center [64, 169] width 66 height 2
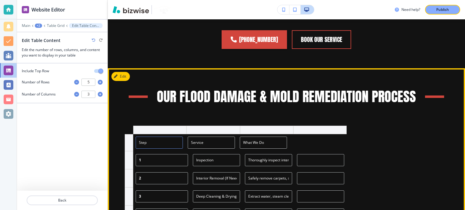
click at [154, 137] on input "Step" at bounding box center [159, 143] width 47 height 12
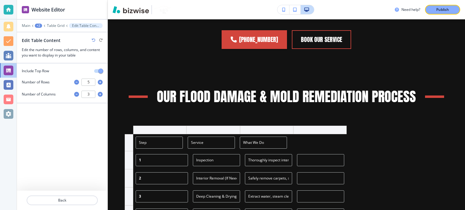
click at [143, 126] on div at bounding box center [159, 130] width 53 height 8
click at [154, 126] on div at bounding box center [159, 130] width 53 height 8
click at [169, 126] on div at bounding box center [159, 130] width 53 height 8
click at [127, 134] on div at bounding box center [129, 142] width 8 height 17
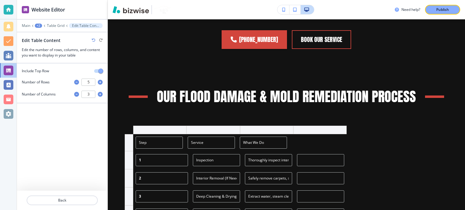
click at [127, 134] on div at bounding box center [129, 142] width 8 height 17
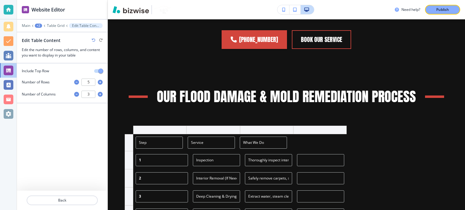
click at [127, 134] on div at bounding box center [129, 142] width 8 height 17
click at [101, 69] on span "button" at bounding box center [100, 71] width 5 height 5
click at [101, 69] on button "button" at bounding box center [98, 71] width 8 height 4
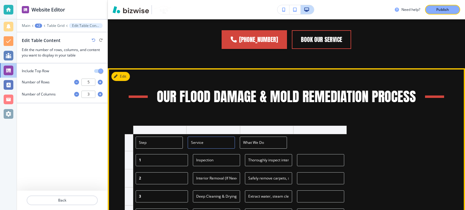
click at [212, 137] on input "Service" at bounding box center [211, 143] width 47 height 12
click at [155, 137] on input "Step" at bounding box center [159, 143] width 47 height 12
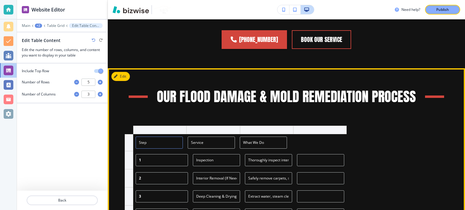
click at [155, 137] on input "Step" at bounding box center [159, 143] width 47 height 12
paste input "ervice"
type input "Service"
click at [257, 137] on input "What We Do" at bounding box center [263, 143] width 47 height 12
click at [224, 137] on input "Service" at bounding box center [211, 143] width 47 height 12
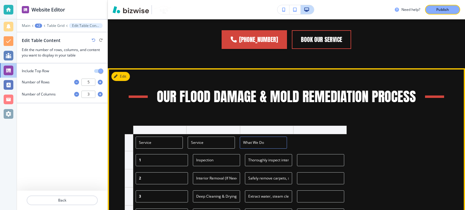
click at [258, 137] on input "What We Do" at bounding box center [263, 143] width 47 height 12
click at [212, 137] on input "Service" at bounding box center [211, 143] width 47 height 12
paste input "What We Do"
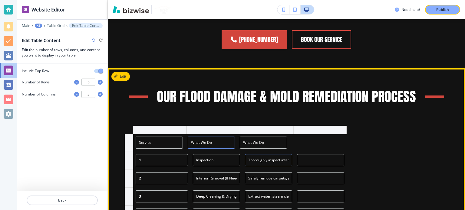
type input "What We Do"
click at [261, 154] on input "Thoroughly inspect interior, carpets, headliner, vents, and hidden areas." at bounding box center [268, 160] width 47 height 12
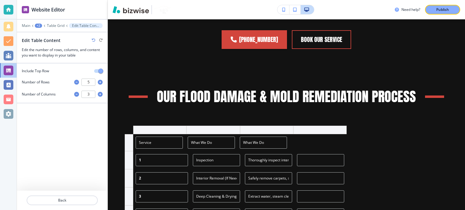
click at [77, 82] on icon "button" at bounding box center [76, 82] width 5 height 5
click at [99, 80] on icon "button" at bounding box center [100, 82] width 5 height 5
type input "5"
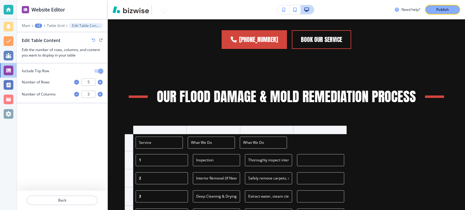
type input "5"
click at [76, 93] on icon "button" at bounding box center [76, 94] width 5 height 5
type input "2"
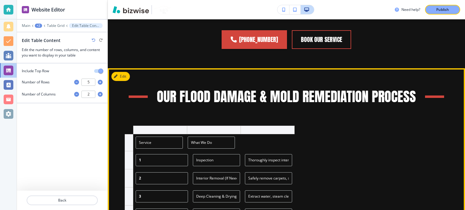
paste input "Reinstall components and perform a full interior detail for a factory-fresh loo…"
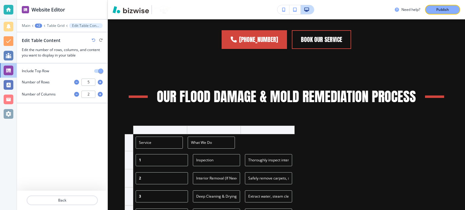
type input "Reinstall components and perform a full interior detail for a factory-fresh loo…"
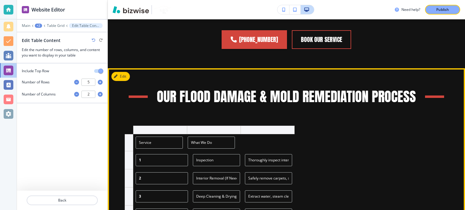
paste input "Reinstallation & Final Detail"
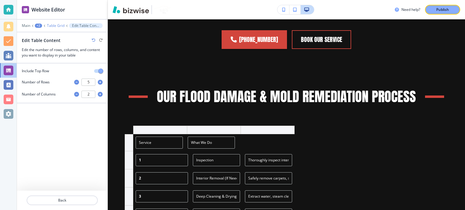
type input "Reinstallation & Final Detail"
click at [56, 25] on p "Table Grid" at bounding box center [56, 26] width 18 height 4
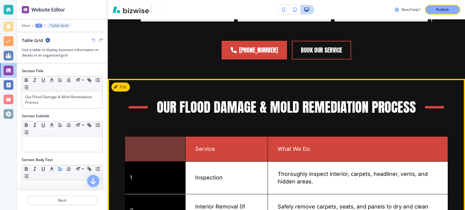
scroll to position [472, 0]
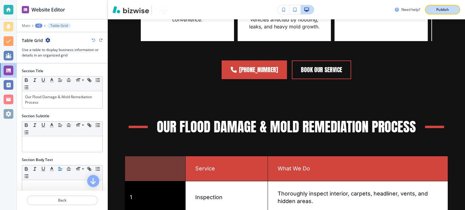
click at [438, 8] on p "Publish" at bounding box center [442, 9] width 13 height 5
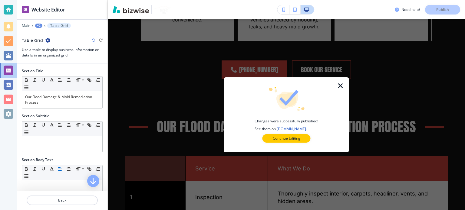
click at [340, 89] on div at bounding box center [344, 114] width 10 height 75
click at [341, 84] on icon "button" at bounding box center [340, 85] width 7 height 7
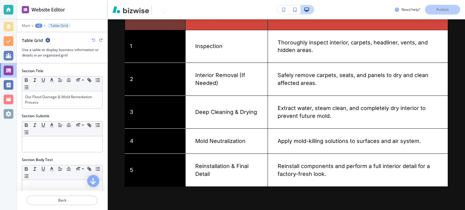
scroll to position [684, 0]
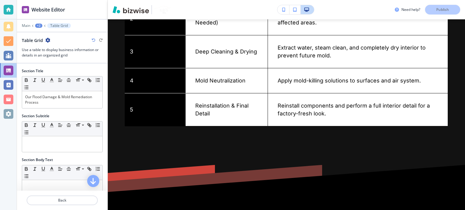
click at [34, 24] on div "Main +2 Table Grid" at bounding box center [62, 25] width 81 height 5
click at [36, 25] on div "+2" at bounding box center [38, 26] width 7 height 4
click at [48, 44] on p "Flood & Mold Repair" at bounding box center [54, 45] width 31 height 5
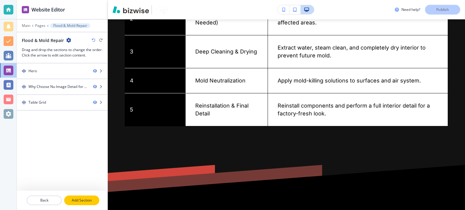
click at [86, 199] on p "Add Section" at bounding box center [82, 200] width 34 height 5
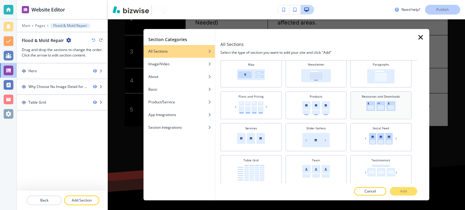
scroll to position [211, 0]
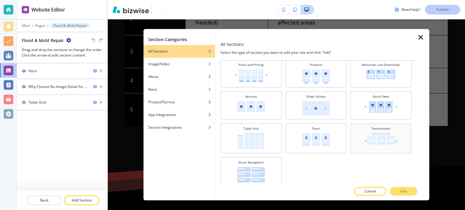
click at [380, 142] on img at bounding box center [380, 139] width 35 height 12
click at [403, 192] on p "Add" at bounding box center [403, 191] width 7 height 5
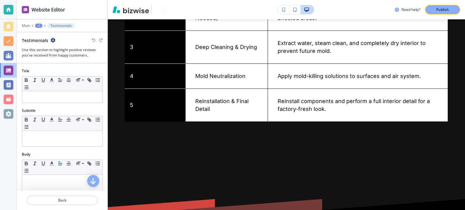
scroll to position [670, 0]
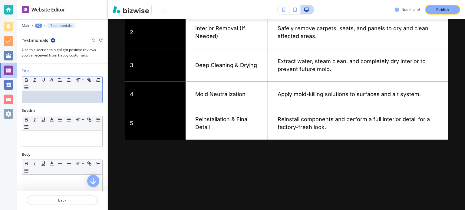
click at [41, 99] on p at bounding box center [62, 96] width 74 height 5
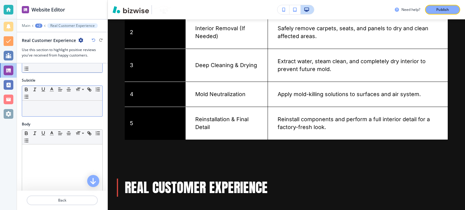
scroll to position [0, 0]
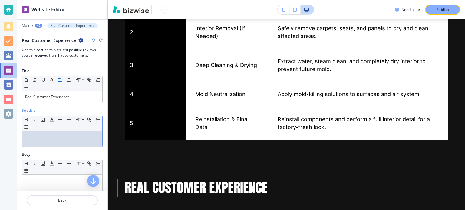
click at [58, 138] on p at bounding box center [62, 136] width 74 height 5
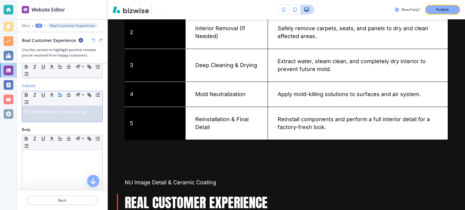
scroll to position [61, 0]
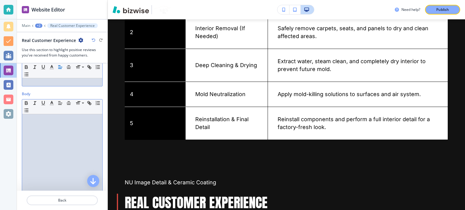
click at [51, 135] on div at bounding box center [62, 153] width 80 height 79
drag, startPoint x: 81, startPoint y: 117, endPoint x: 24, endPoint y: 120, distance: 57.2
click at [24, 120] on div "SEE Reviews On Google" at bounding box center [62, 153] width 80 height 79
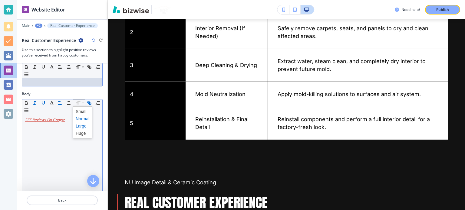
click at [83, 126] on span at bounding box center [83, 126] width 14 height 7
click at [86, 132] on span at bounding box center [83, 133] width 14 height 7
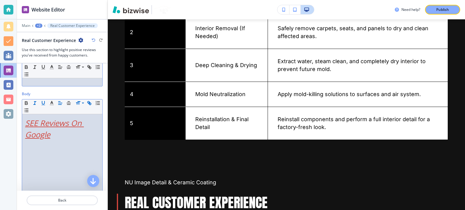
click at [89, 151] on div "SEE Reviews On Google" at bounding box center [62, 153] width 80 height 79
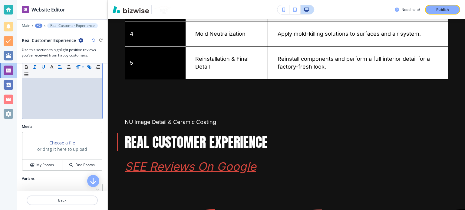
scroll to position [182, 0]
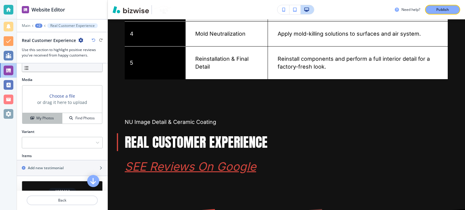
click at [46, 116] on h4 "My Photos" at bounding box center [45, 118] width 18 height 5
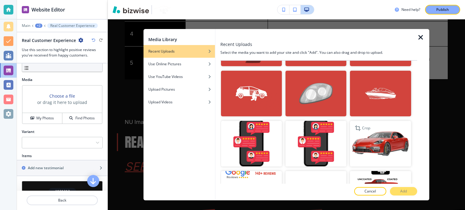
scroll to position [908, 0]
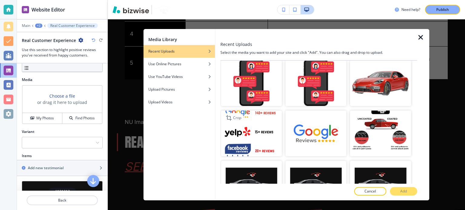
click at [256, 111] on img "button" at bounding box center [251, 134] width 61 height 46
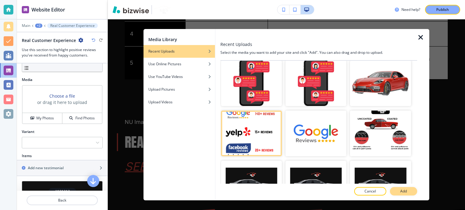
click at [411, 192] on button "Add" at bounding box center [403, 191] width 27 height 8
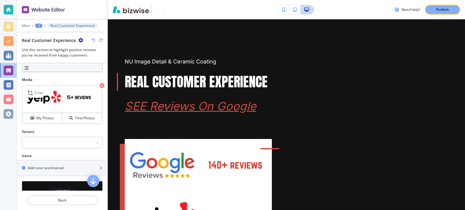
scroll to position [242, 0]
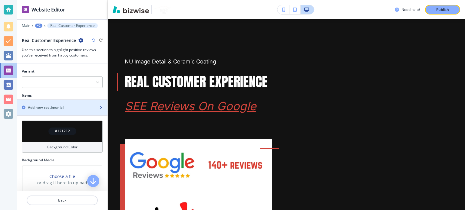
click at [59, 106] on h2 "Add new testimonial" at bounding box center [46, 107] width 36 height 5
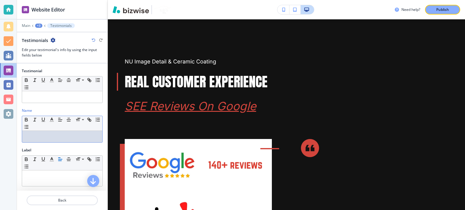
click at [49, 134] on p at bounding box center [62, 136] width 74 height 5
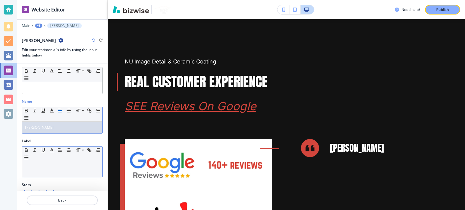
scroll to position [17, 0]
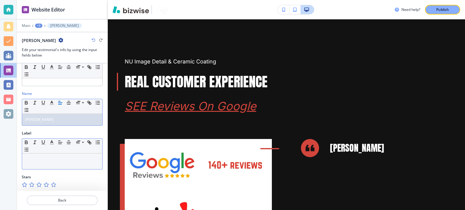
click at [55, 158] on p at bounding box center [62, 159] width 74 height 5
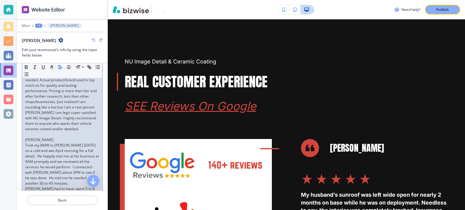
scroll to position [743, 0]
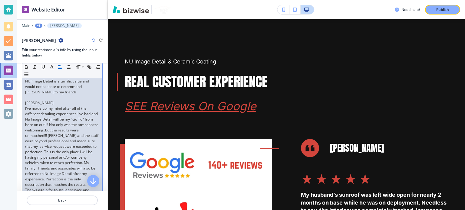
click at [61, 95] on p "Took my BMW to [PERSON_NAME] [DATE] on a cold and wet April morning for a full …" at bounding box center [62, 43] width 74 height 103
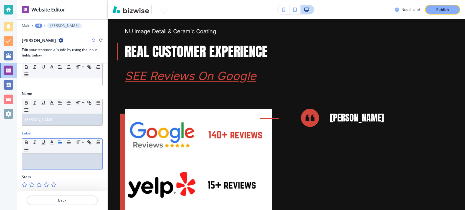
scroll to position [0, 0]
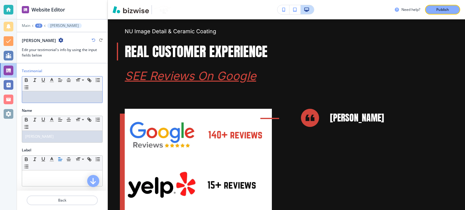
click at [52, 95] on p at bounding box center [62, 96] width 74 height 5
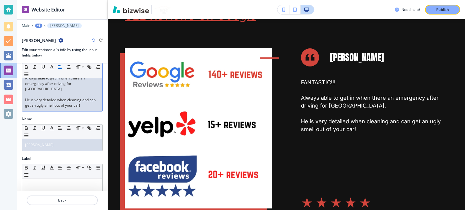
scroll to position [50, 0]
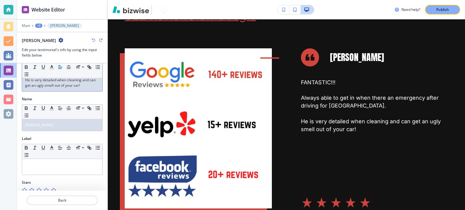
click at [53, 188] on icon "button" at bounding box center [53, 190] width 5 height 5
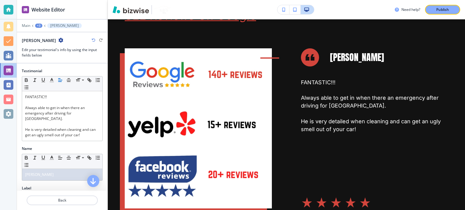
click at [42, 26] on div "Main +3 [PERSON_NAME]" at bounding box center [62, 25] width 81 height 5
click at [35, 22] on div at bounding box center [62, 22] width 90 height 4
click at [38, 26] on div "+3" at bounding box center [38, 26] width 7 height 4
click at [65, 57] on p "Real Customer Experience" at bounding box center [54, 56] width 31 height 5
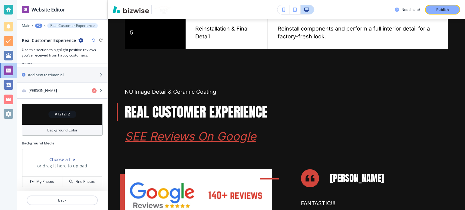
scroll to position [214, 0]
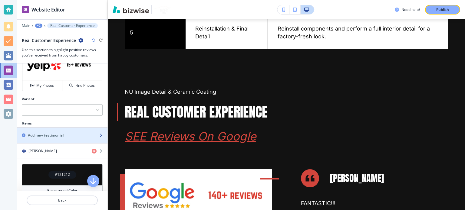
click at [73, 135] on div "Add new testimonial" at bounding box center [55, 135] width 77 height 5
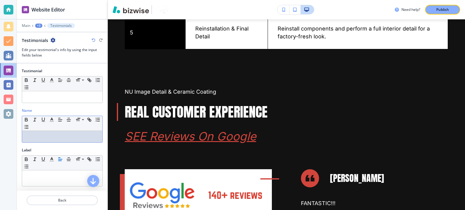
click at [47, 137] on p at bounding box center [62, 136] width 74 height 5
click at [51, 99] on p at bounding box center [62, 96] width 74 height 5
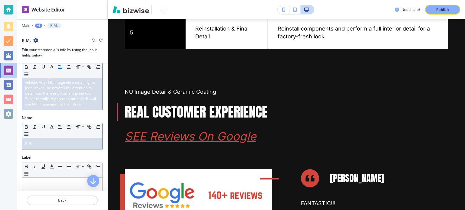
scroll to position [55, 0]
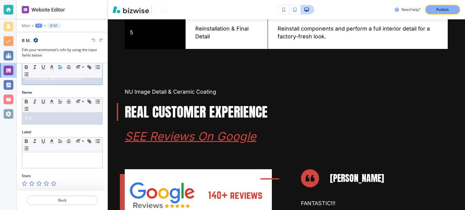
click at [57, 182] on div at bounding box center [57, 183] width 2 height 5
click at [52, 182] on icon "button" at bounding box center [53, 183] width 5 height 5
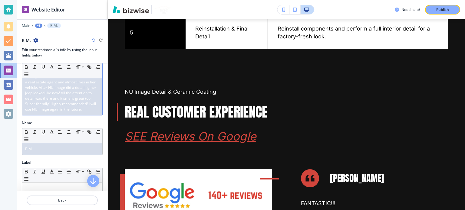
scroll to position [0, 0]
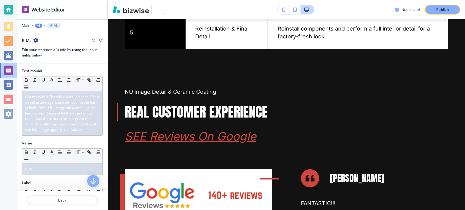
click at [39, 25] on div "+3" at bounding box center [38, 26] width 7 height 4
click at [62, 58] on p "Real Customer Experience" at bounding box center [54, 56] width 31 height 5
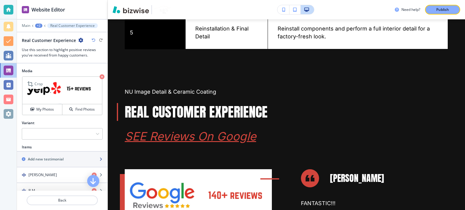
scroll to position [242, 0]
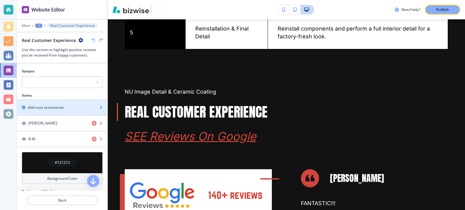
click at [66, 109] on div "Add new testimonial" at bounding box center [55, 107] width 77 height 5
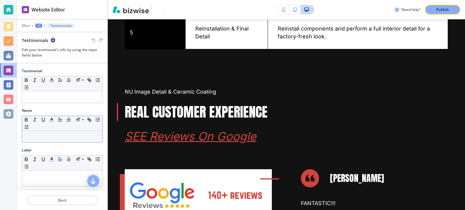
click at [47, 137] on p at bounding box center [62, 136] width 74 height 5
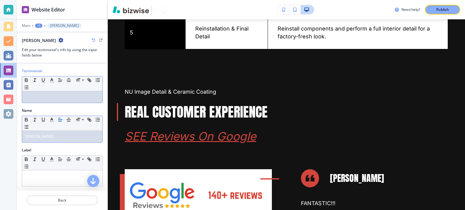
click at [43, 102] on div "Testimonial Small Normal Large Huge" at bounding box center [62, 88] width 90 height 40
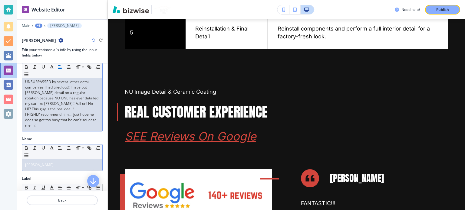
scroll to position [82, 0]
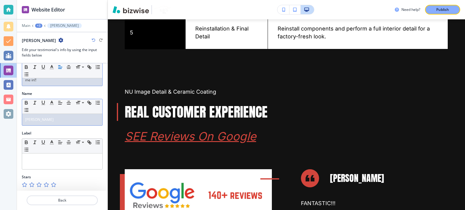
click at [54, 184] on icon "button" at bounding box center [53, 184] width 5 height 5
click at [37, 24] on div "+3" at bounding box center [38, 26] width 7 height 4
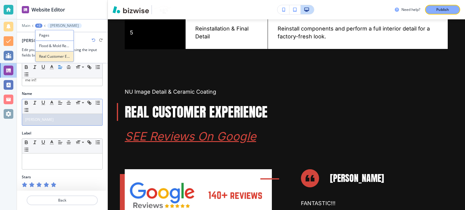
click at [56, 57] on p "Real Customer Experience" at bounding box center [54, 56] width 31 height 5
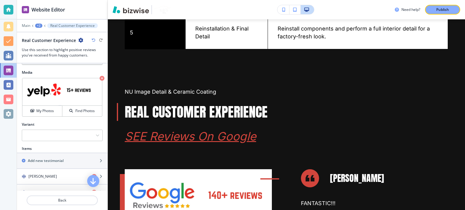
scroll to position [272, 0]
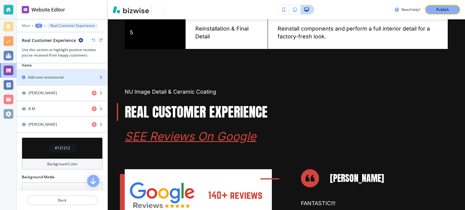
click at [61, 75] on h2 "Add new testimonial" at bounding box center [46, 77] width 36 height 5
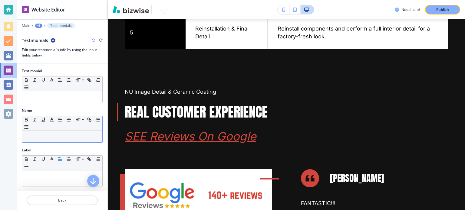
click at [61, 139] on div at bounding box center [62, 136] width 80 height 11
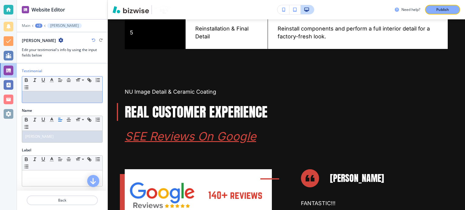
click at [53, 97] on p at bounding box center [62, 96] width 74 height 5
paste div
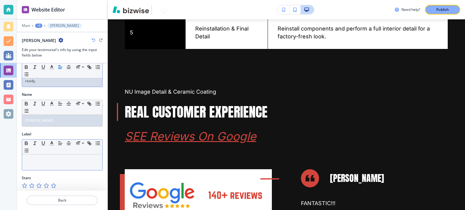
scroll to position [164, 0]
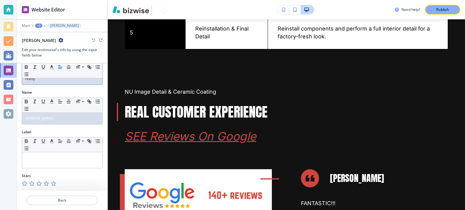
click at [56, 184] on div at bounding box center [57, 183] width 2 height 5
click at [54, 185] on icon "button" at bounding box center [53, 183] width 5 height 5
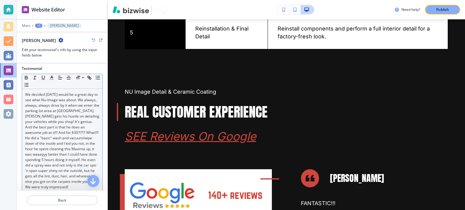
scroll to position [0, 0]
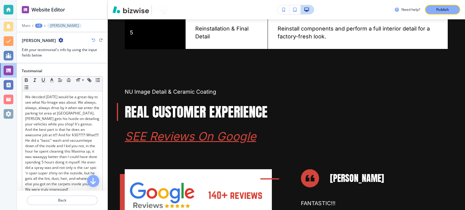
click at [38, 24] on div "+3" at bounding box center [38, 26] width 7 height 4
click at [65, 58] on p "Real Customer Experience" at bounding box center [54, 56] width 31 height 5
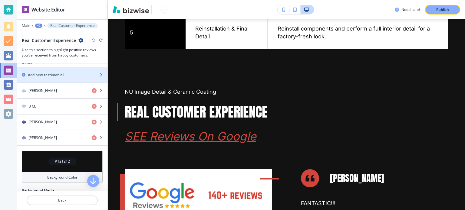
scroll to position [261, 0]
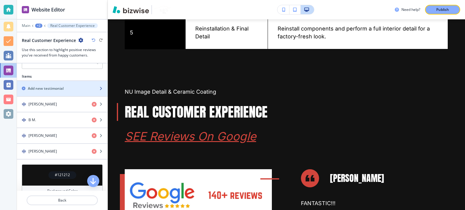
click at [61, 88] on h2 "Add new testimonial" at bounding box center [46, 88] width 36 height 5
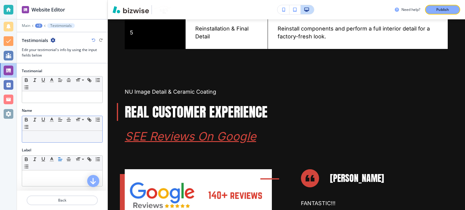
click at [54, 137] on p at bounding box center [62, 136] width 74 height 5
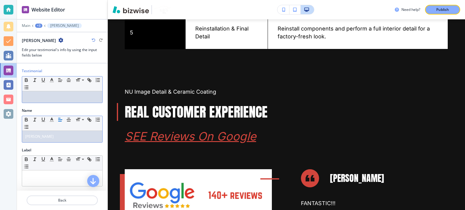
click at [52, 102] on div at bounding box center [62, 96] width 80 height 11
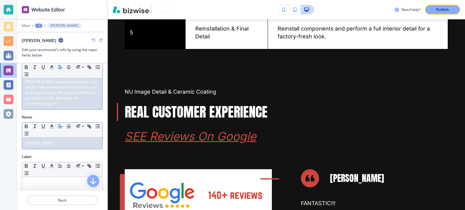
scroll to position [39, 0]
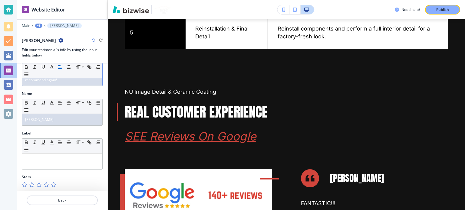
click at [54, 183] on icon "button" at bounding box center [53, 184] width 5 height 5
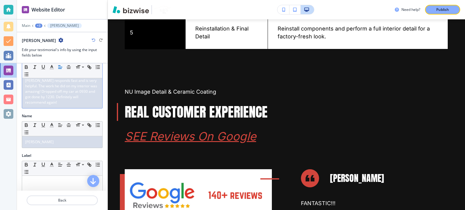
scroll to position [0, 0]
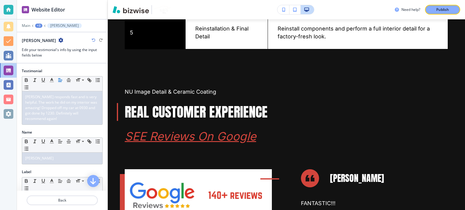
click at [39, 24] on div "+3" at bounding box center [38, 26] width 7 height 4
click at [70, 59] on button "Real Customer Experience" at bounding box center [54, 56] width 39 height 11
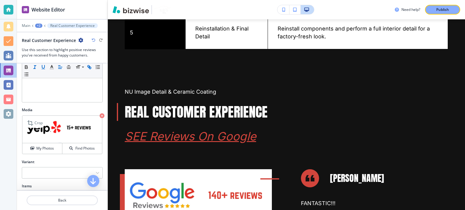
scroll to position [272, 0]
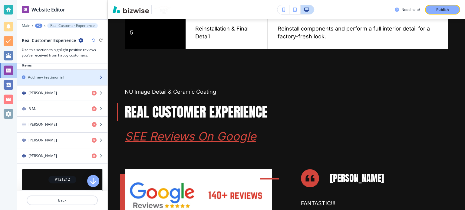
click at [64, 73] on div "button" at bounding box center [62, 72] width 90 height 5
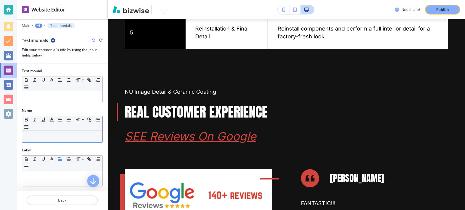
click at [56, 135] on p at bounding box center [62, 136] width 74 height 5
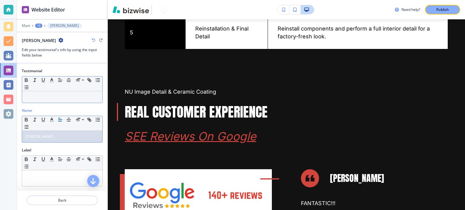
click at [57, 95] on p at bounding box center [62, 96] width 74 height 5
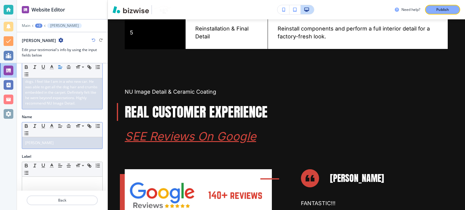
scroll to position [61, 0]
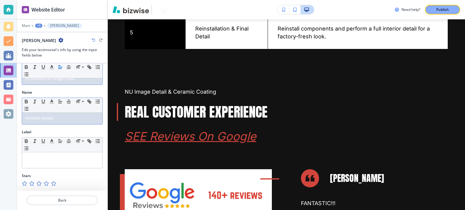
click at [55, 185] on icon "button" at bounding box center [53, 183] width 5 height 5
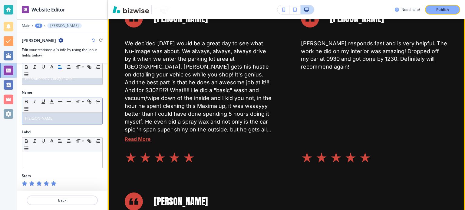
scroll to position [1276, 0]
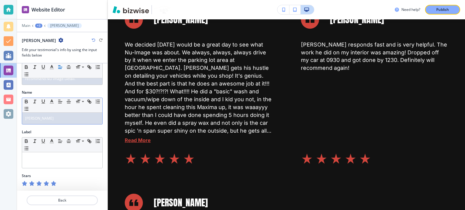
click at [38, 24] on div "+3" at bounding box center [38, 26] width 7 height 4
click at [56, 57] on p "Real Customer Experience" at bounding box center [54, 56] width 31 height 5
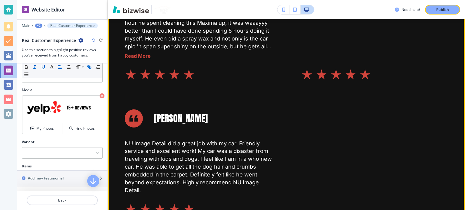
scroll to position [1397, 0]
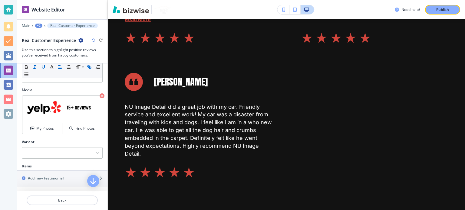
click at [81, 39] on icon "button" at bounding box center [80, 40] width 5 height 5
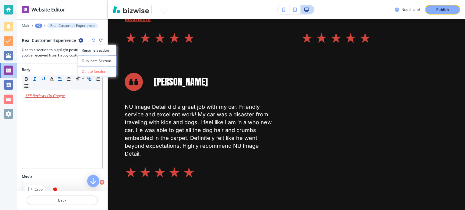
scroll to position [50, 0]
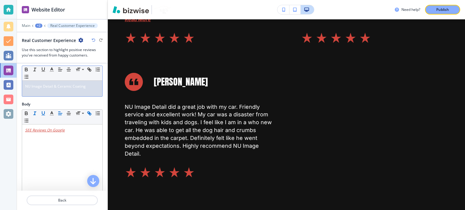
click at [75, 98] on div "Subtitle Small Normal Large Huge NU Image Detail & Ceramic Coating" at bounding box center [62, 80] width 90 height 44
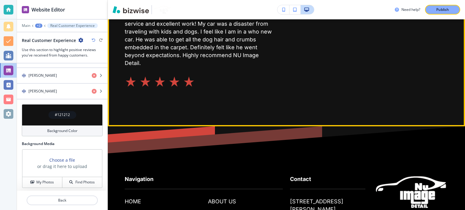
scroll to position [1457, 0]
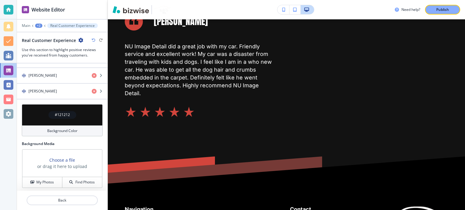
click at [41, 24] on button "+2" at bounding box center [38, 26] width 7 height 4
click at [49, 46] on p "Flood & Mold Repair" at bounding box center [54, 45] width 31 height 5
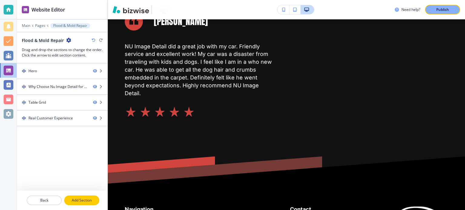
click at [87, 197] on button "Add Section" at bounding box center [81, 201] width 35 height 10
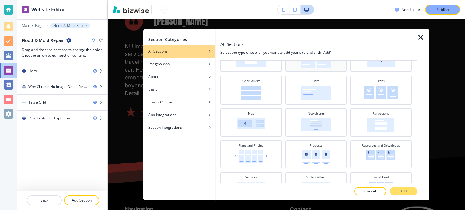
scroll to position [182, 0]
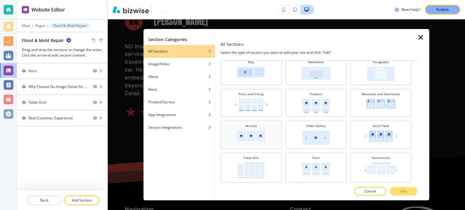
click at [247, 131] on img at bounding box center [251, 136] width 28 height 11
click at [398, 190] on button "Add" at bounding box center [403, 191] width 27 height 8
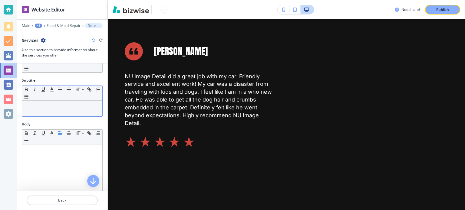
scroll to position [0, 0]
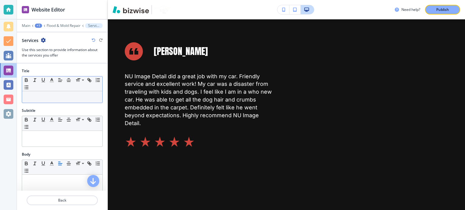
click at [52, 90] on div "Small Normal Large Huge" at bounding box center [62, 84] width 80 height 15
click at [52, 92] on div at bounding box center [62, 96] width 80 height 11
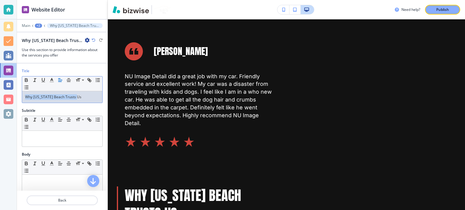
click at [63, 96] on p "Why [US_STATE] Beach Trusts Us" at bounding box center [62, 96] width 74 height 5
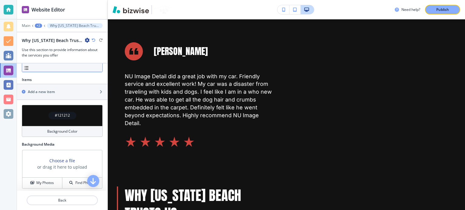
scroll to position [207, 0]
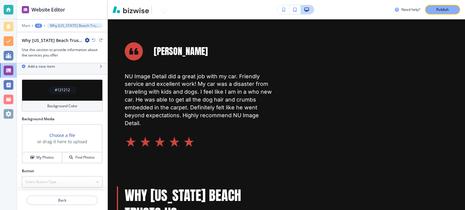
click at [82, 39] on div "Why [US_STATE] Beach Trusts Us" at bounding box center [56, 40] width 68 height 6
click at [86, 40] on icon "button" at bounding box center [87, 40] width 5 height 5
click at [96, 70] on p "Delete Section" at bounding box center [102, 71] width 31 height 5
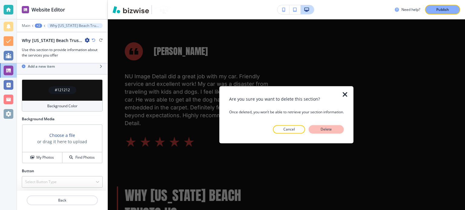
click at [339, 130] on button "Delete" at bounding box center [326, 129] width 35 height 8
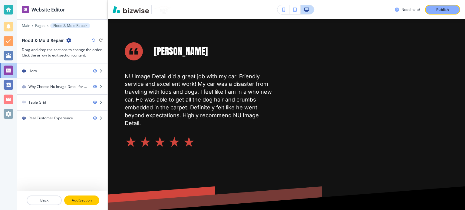
click at [82, 201] on p "Add Section" at bounding box center [82, 200] width 34 height 5
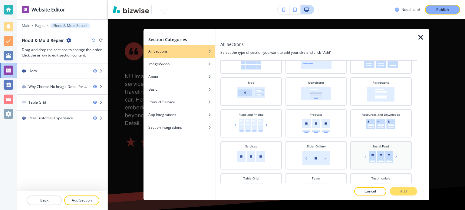
scroll to position [150, 0]
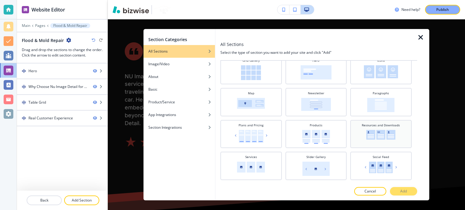
click at [373, 130] on img at bounding box center [380, 135] width 29 height 10
click at [401, 192] on p "Add" at bounding box center [403, 191] width 7 height 5
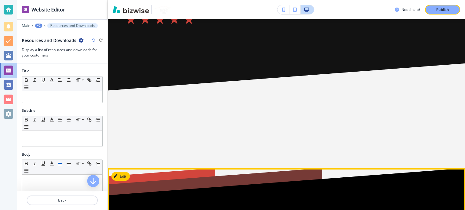
scroll to position [1564, 0]
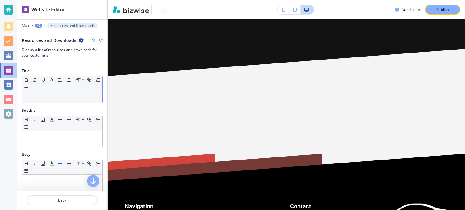
click at [42, 102] on div at bounding box center [62, 96] width 80 height 11
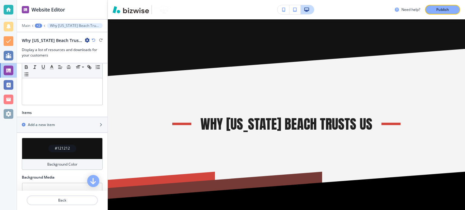
scroll to position [151, 0]
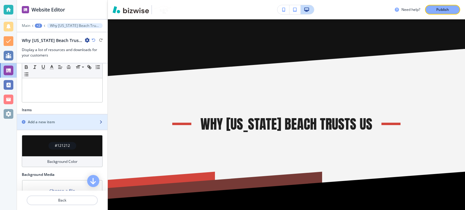
click at [47, 123] on h2 "Add a new item" at bounding box center [41, 122] width 27 height 5
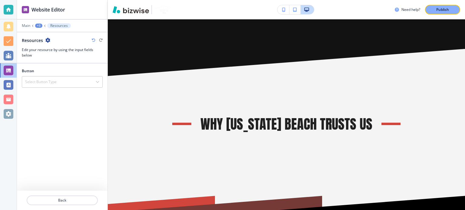
click at [40, 25] on div "+3" at bounding box center [38, 26] width 7 height 4
click at [53, 53] on button "Why [US_STATE] Beach Trusts Us" at bounding box center [54, 56] width 39 height 11
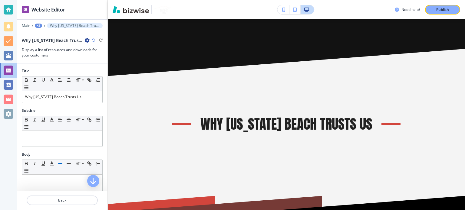
click at [89, 40] on div "Why [US_STATE] Beach Trusts Us" at bounding box center [62, 40] width 81 height 6
click at [86, 41] on icon "button" at bounding box center [87, 40] width 5 height 5
click at [98, 75] on button "Delete Section" at bounding box center [103, 71] width 39 height 11
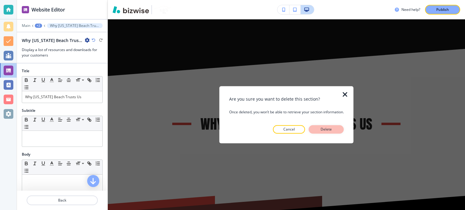
click at [322, 126] on button "Delete" at bounding box center [326, 129] width 35 height 8
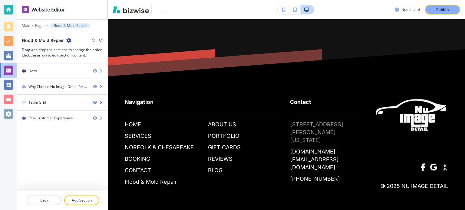
scroll to position [1505, 0]
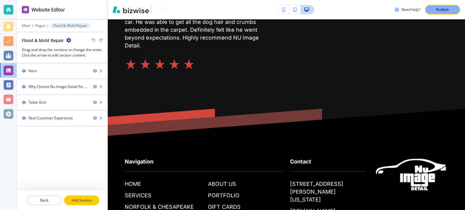
click at [75, 202] on p "Add Section" at bounding box center [82, 200] width 34 height 5
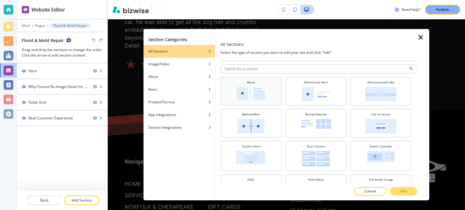
click at [262, 94] on img at bounding box center [251, 93] width 28 height 13
click at [398, 191] on button "Add" at bounding box center [403, 191] width 27 height 8
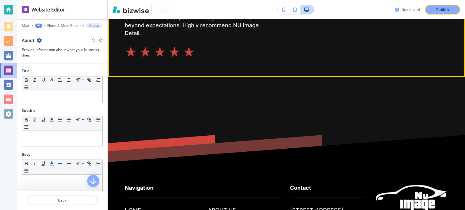
scroll to position [1518, 0]
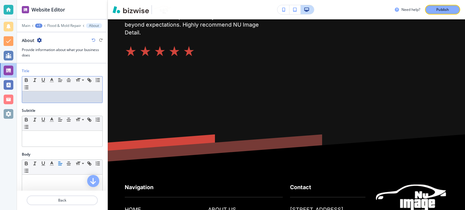
click at [67, 100] on div at bounding box center [62, 96] width 80 height 11
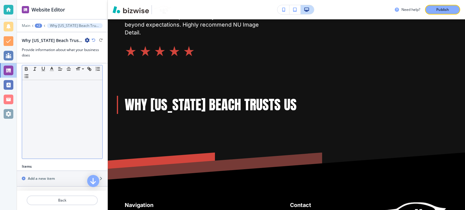
scroll to position [151, 0]
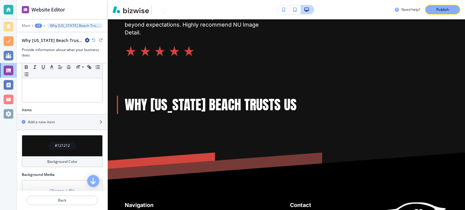
click at [71, 120] on div "Add a new item" at bounding box center [55, 122] width 77 height 5
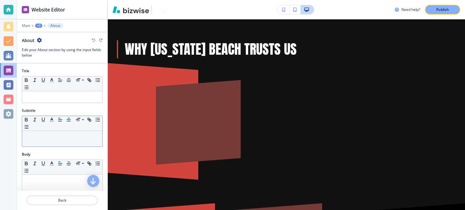
scroll to position [1591, 0]
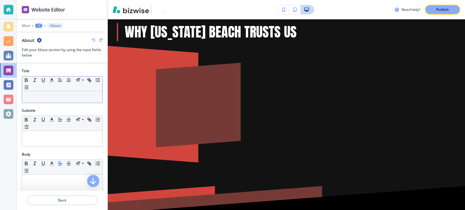
click at [65, 98] on p at bounding box center [62, 96] width 74 height 5
paste div
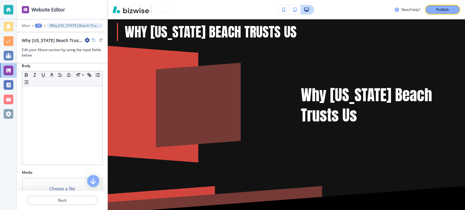
scroll to position [91, 0]
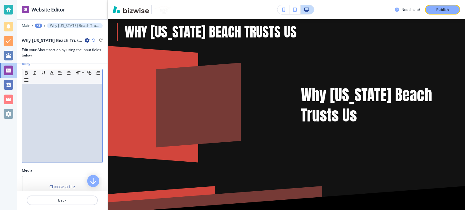
click at [47, 104] on div at bounding box center [62, 123] width 80 height 79
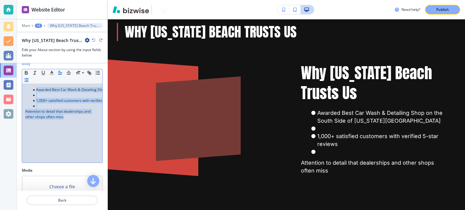
drag, startPoint x: 65, startPoint y: 115, endPoint x: 31, endPoint y: 80, distance: 49.6
click at [29, 86] on div "Awarded Best Car Wash & Detailing Shop on the South Side of [US_STATE][GEOGRAPH…" at bounding box center [62, 123] width 80 height 79
click at [57, 110] on p "Attention to detail that dealerships and other shops often miss" at bounding box center [62, 114] width 74 height 11
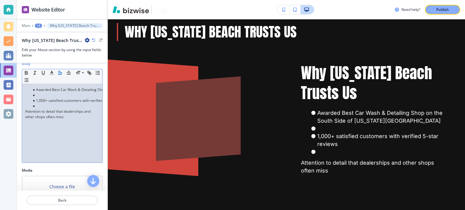
click at [25, 110] on p "Attention to detail that dealerships and other shops often miss" at bounding box center [62, 114] width 74 height 11
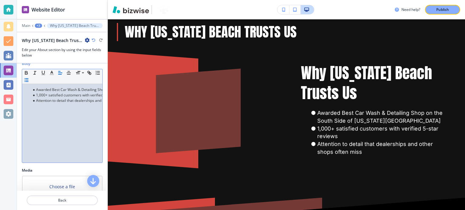
click at [31, 94] on li "1,000+ satisfied customers with verified 5-star reviews" at bounding box center [65, 95] width 69 height 5
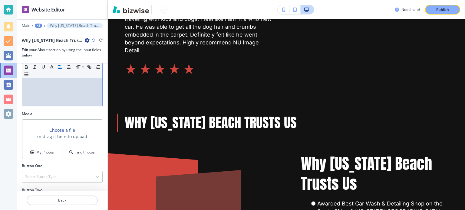
scroll to position [167, 0]
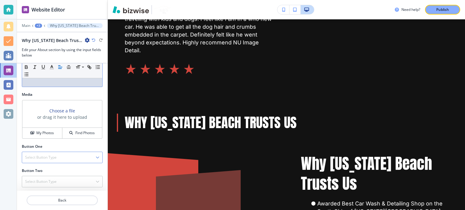
click at [53, 158] on h4 "Select Button Type" at bounding box center [40, 157] width 31 height 5
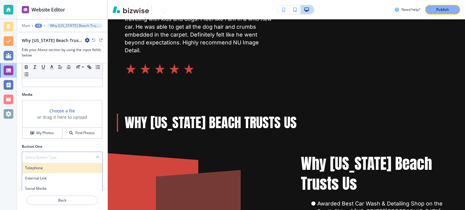
click at [47, 166] on h4 "Telephone" at bounding box center [62, 167] width 74 height 5
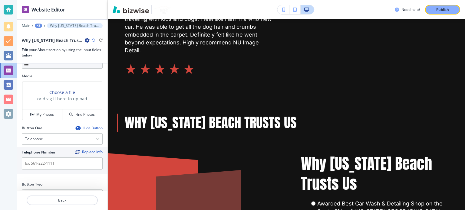
scroll to position [198, 0]
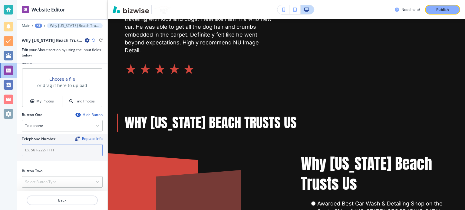
click at [52, 149] on input "text" at bounding box center [62, 150] width 81 height 12
paste input "[PHONE_NUMBER]"
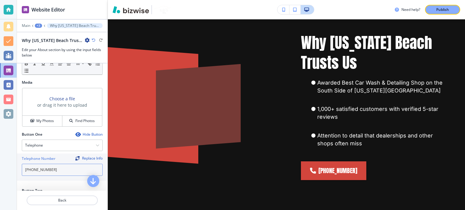
scroll to position [168, 0]
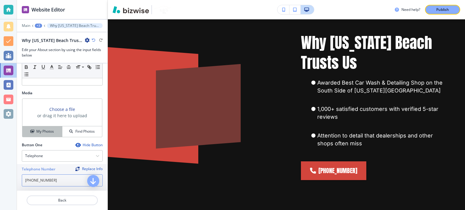
type input "[PHONE_NUMBER]"
click at [51, 130] on h4 "My Photos" at bounding box center [45, 131] width 18 height 5
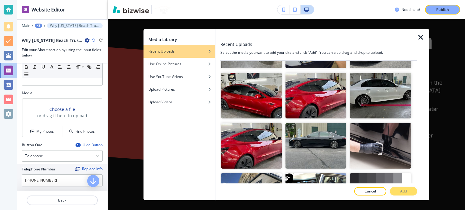
scroll to position [3903, 0]
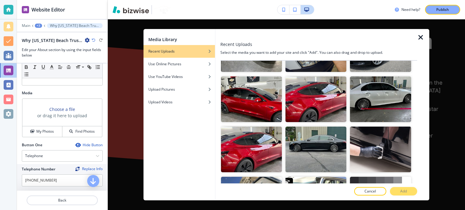
click at [413, 191] on button "Add" at bounding box center [403, 191] width 27 height 8
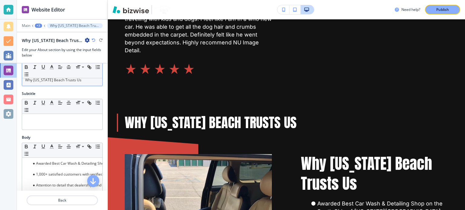
scroll to position [0, 0]
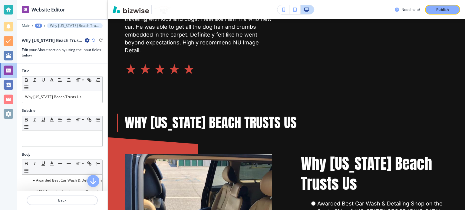
click at [39, 25] on div "+3" at bounding box center [38, 26] width 7 height 4
click at [53, 58] on p "Why [US_STATE] Beach Trusts Us" at bounding box center [54, 56] width 31 height 5
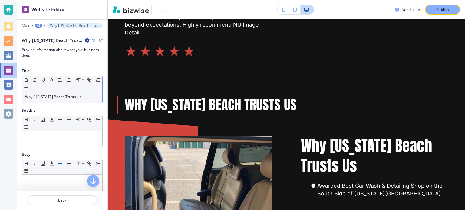
click at [62, 96] on p "Why [US_STATE] Beach Trusts Us" at bounding box center [62, 96] width 74 height 5
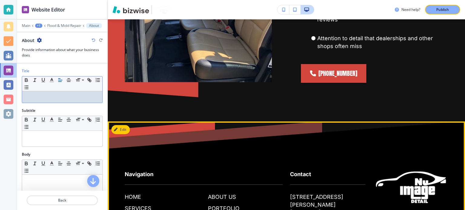
scroll to position [1699, 0]
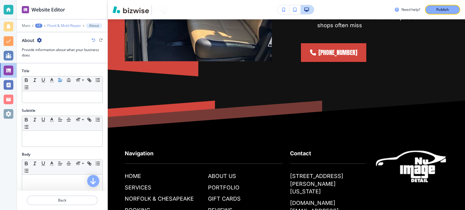
click at [59, 25] on p "Flood & Mold Repair" at bounding box center [64, 26] width 34 height 4
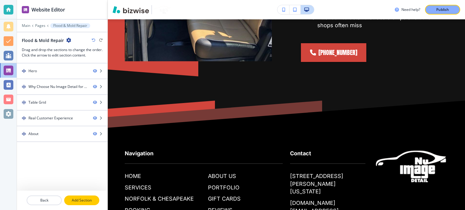
click at [82, 200] on p "Add Section" at bounding box center [82, 200] width 34 height 5
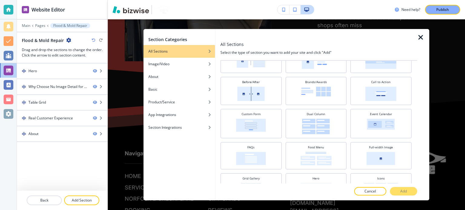
scroll to position [29, 0]
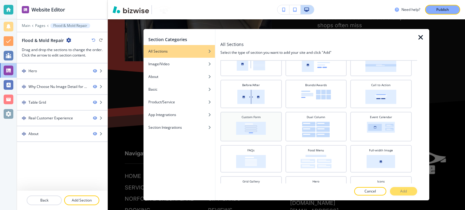
click at [270, 124] on div "Custom Form" at bounding box center [250, 126] width 55 height 22
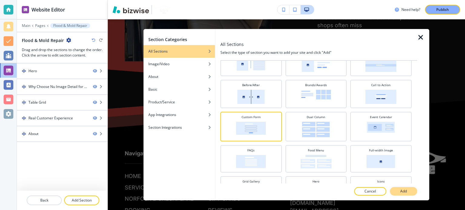
click at [398, 192] on button "Add" at bounding box center [403, 191] width 27 height 8
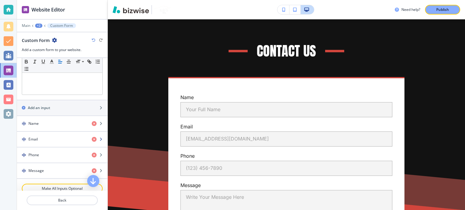
scroll to position [242, 0]
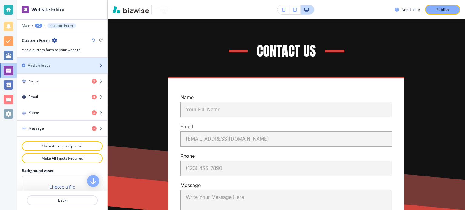
click at [56, 63] on div "Add an input" at bounding box center [55, 65] width 77 height 5
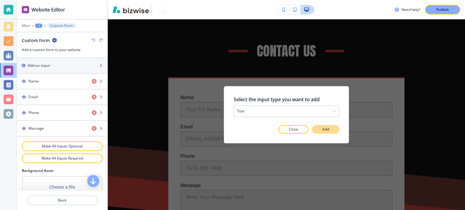
click at [330, 130] on button "Add" at bounding box center [325, 129] width 27 height 8
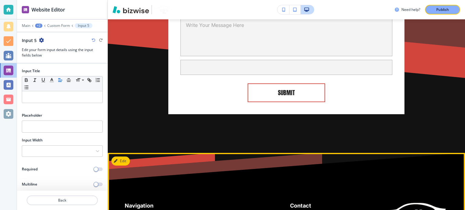
scroll to position [1934, 0]
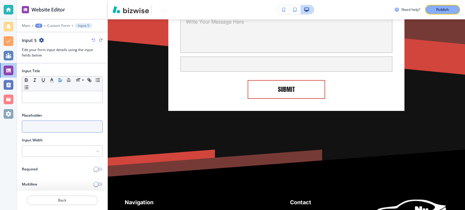
click at [56, 126] on input "text" at bounding box center [62, 127] width 81 height 12
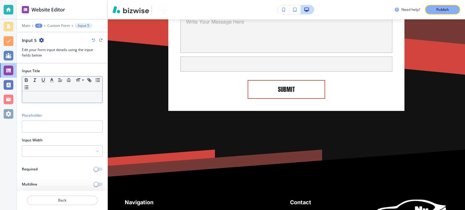
click at [53, 100] on div at bounding box center [62, 96] width 80 height 11
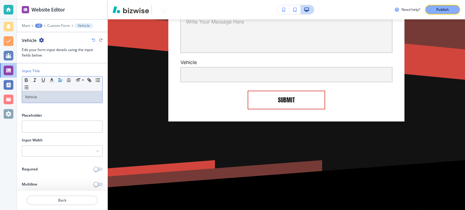
drag, startPoint x: 53, startPoint y: 100, endPoint x: 39, endPoint y: 46, distance: 56.6
click at [50, 132] on div "Placeholder" at bounding box center [62, 125] width 90 height 25
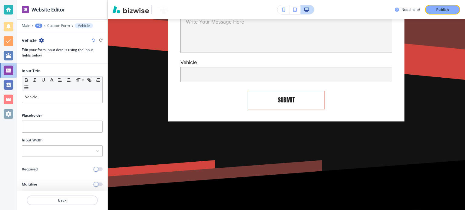
click at [48, 115] on div "Placeholder" at bounding box center [62, 115] width 81 height 5
click at [53, 129] on input "text" at bounding box center [62, 127] width 81 height 12
paste input "Vehicle"
click at [57, 129] on input "Vehicle Year Make, Model" at bounding box center [62, 127] width 81 height 12
drag, startPoint x: 44, startPoint y: 126, endPoint x: 44, endPoint y: 133, distance: 7.0
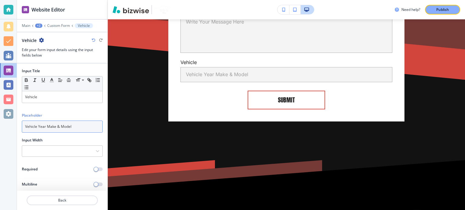
click at [44, 127] on input "Vehicle Year Make & Model" at bounding box center [62, 127] width 81 height 12
type input "Vehicle Year, Make & Model"
click at [93, 169] on span "button" at bounding box center [95, 169] width 5 height 5
click at [64, 25] on p "Custom Form" at bounding box center [58, 26] width 23 height 4
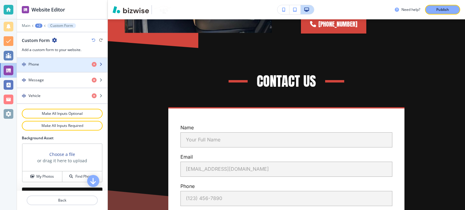
scroll to position [261, 0]
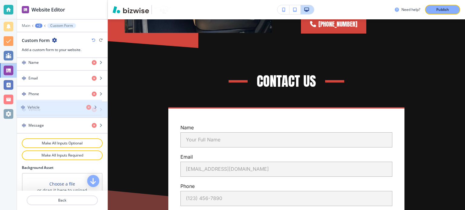
drag, startPoint x: 58, startPoint y: 126, endPoint x: 57, endPoint y: 110, distance: 15.8
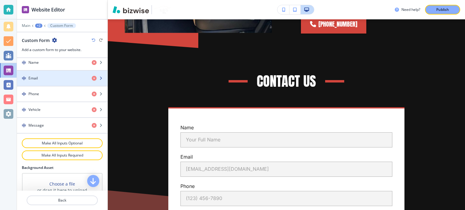
click at [61, 81] on div "button" at bounding box center [62, 83] width 90 height 5
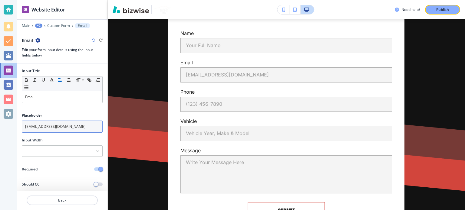
scroll to position [1823, 0]
click at [55, 19] on div at bounding box center [62, 19] width 90 height 1
click at [56, 24] on p "Custom Form" at bounding box center [58, 26] width 23 height 4
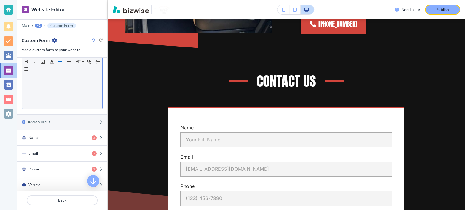
scroll to position [212, 0]
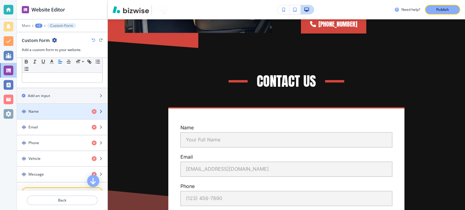
click at [58, 114] on div "button" at bounding box center [62, 116] width 90 height 5
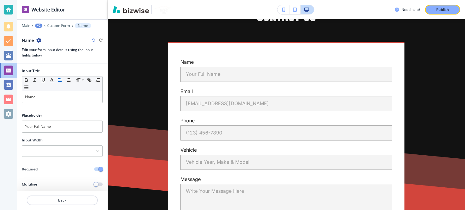
scroll to position [1796, 0]
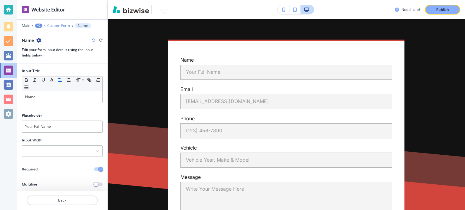
click at [58, 26] on p "Custom Form" at bounding box center [58, 26] width 23 height 4
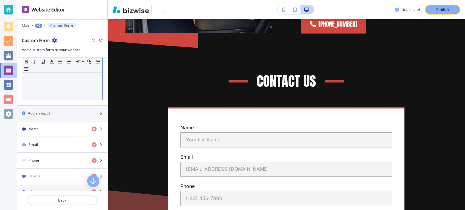
scroll to position [242, 0]
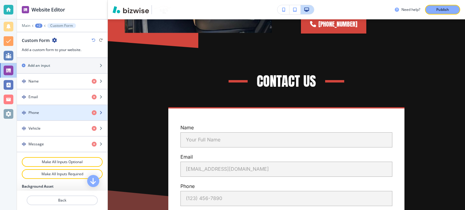
click at [49, 110] on div "Phone" at bounding box center [52, 112] width 70 height 5
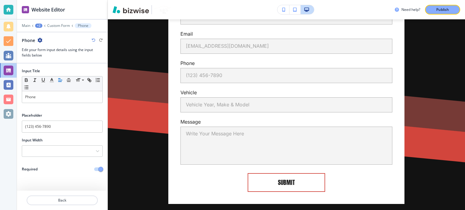
scroll to position [1852, 0]
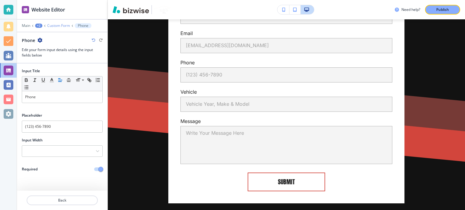
click at [62, 25] on p "Custom Form" at bounding box center [58, 26] width 23 height 4
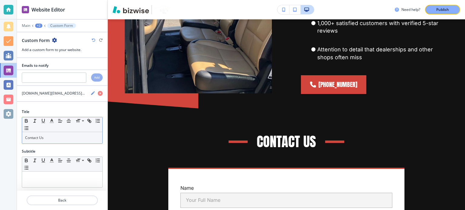
scroll to position [30, 0]
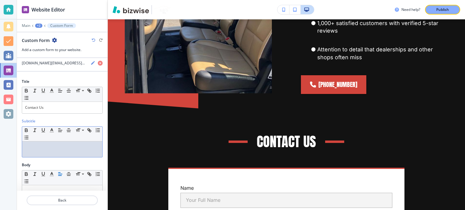
click at [57, 146] on p at bounding box center [62, 147] width 74 height 5
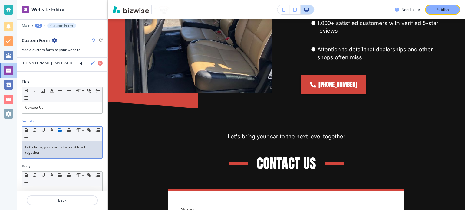
scroll to position [0, 0]
click at [52, 107] on p "Contact Us" at bounding box center [62, 107] width 74 height 5
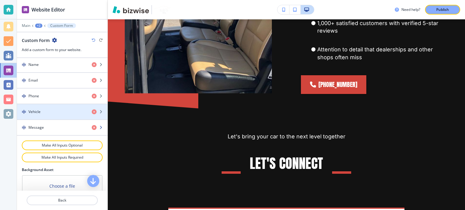
scroll to position [323, 0]
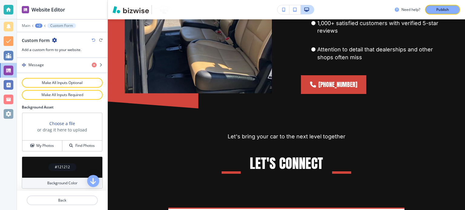
click at [51, 164] on div "#121212" at bounding box center [62, 168] width 28 height 8
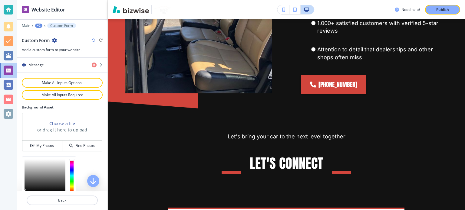
scroll to position [371, 0]
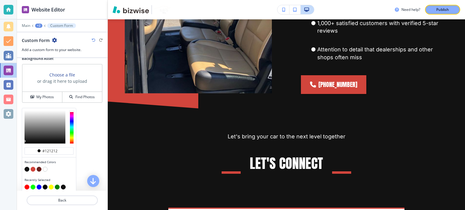
click at [25, 185] on button "button" at bounding box center [27, 187] width 5 height 5
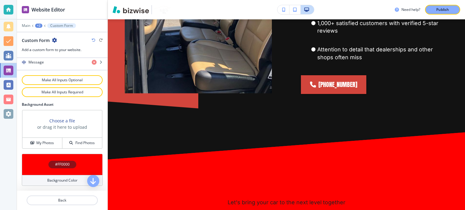
scroll to position [323, 0]
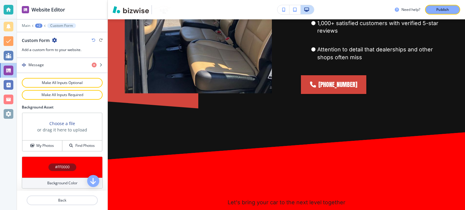
click at [50, 164] on div "#FF0000" at bounding box center [62, 168] width 28 height 8
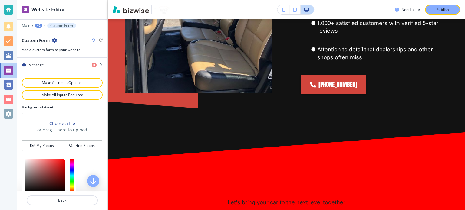
scroll to position [371, 0]
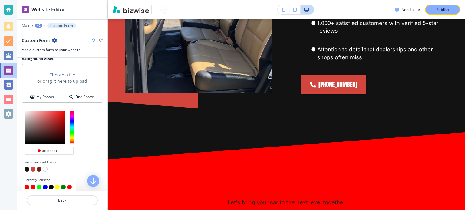
click at [31, 167] on button "button" at bounding box center [33, 169] width 5 height 5
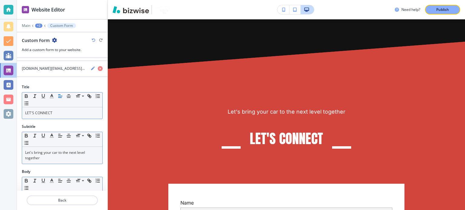
scroll to position [0, 0]
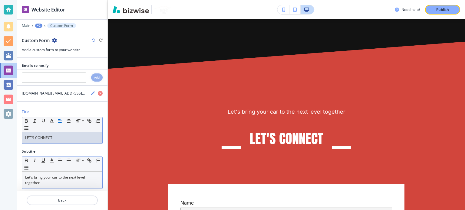
click at [68, 132] on div "LET'S CONNECT" at bounding box center [62, 137] width 80 height 11
click at [68, 145] on div "Title Small Normal Large Huge LET'S CONNECT" at bounding box center [62, 129] width 90 height 40
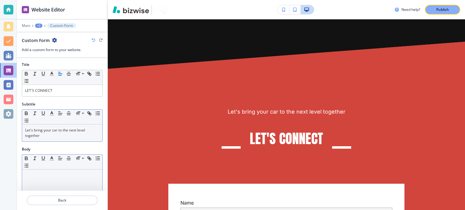
scroll to position [91, 0]
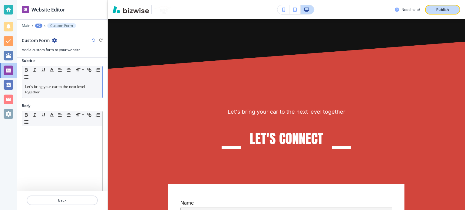
click at [447, 7] on p "Publish" at bounding box center [442, 9] width 13 height 5
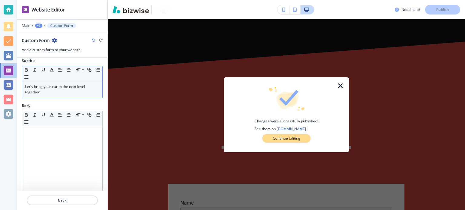
click at [281, 138] on p "Continue Editing" at bounding box center [287, 138] width 28 height 5
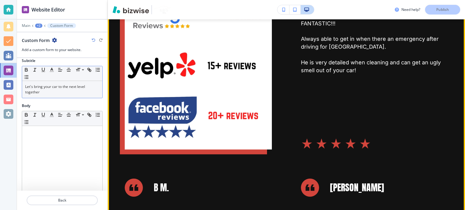
scroll to position [760, 0]
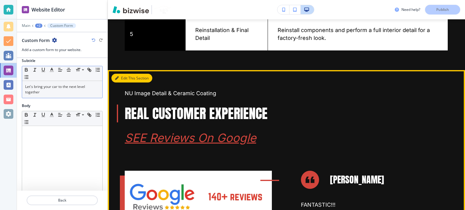
click at [123, 74] on button "Edit This Section" at bounding box center [131, 78] width 41 height 9
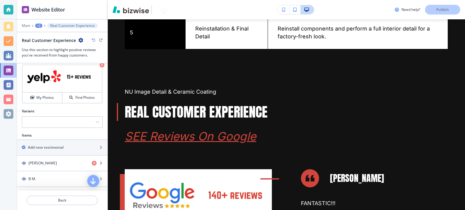
scroll to position [201, 0]
click at [64, 122] on div at bounding box center [62, 122] width 80 height 11
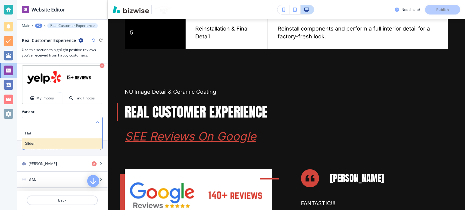
drag, startPoint x: 54, startPoint y: 143, endPoint x: 47, endPoint y: 142, distance: 7.1
click at [54, 142] on h4 "Slider" at bounding box center [62, 143] width 74 height 5
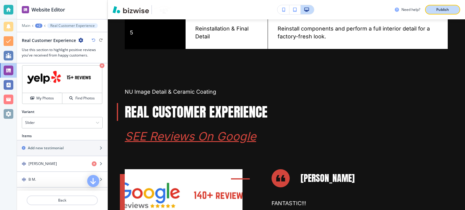
click at [436, 7] on p "Publish" at bounding box center [442, 9] width 13 height 5
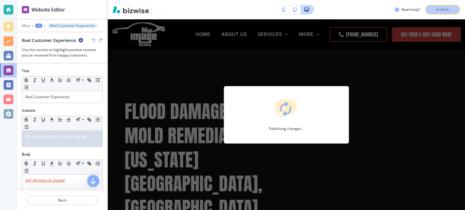
scroll to position [761, 0]
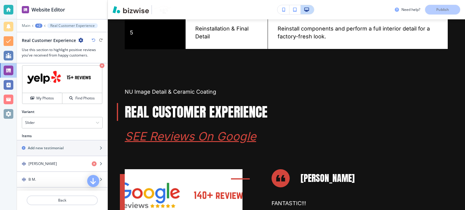
click at [284, 9] on icon "button" at bounding box center [283, 10] width 3 height 4
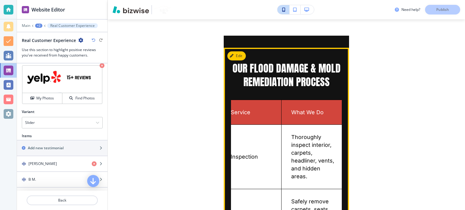
scroll to position [416, 0]
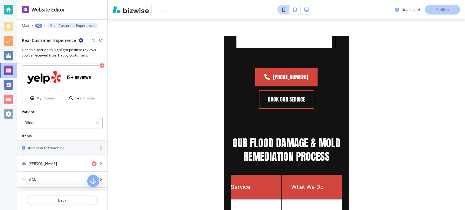
drag, startPoint x: 307, startPoint y: 8, endPoint x: 305, endPoint y: 11, distance: 3.6
click at [307, 8] on icon "button" at bounding box center [306, 10] width 5 height 4
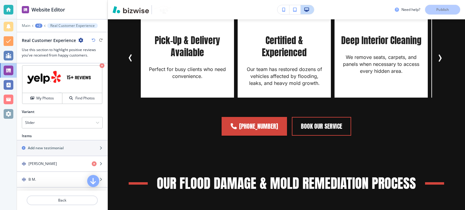
scroll to position [425, 0]
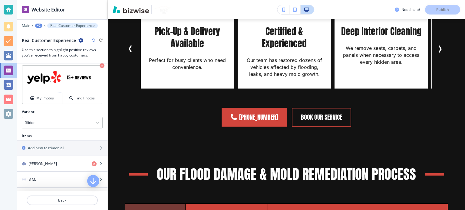
click at [41, 25] on div "+2" at bounding box center [38, 26] width 7 height 4
click at [45, 34] on p "Pages" at bounding box center [54, 35] width 31 height 5
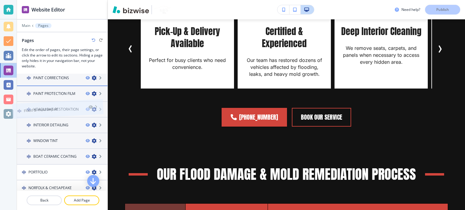
scroll to position [74, 0]
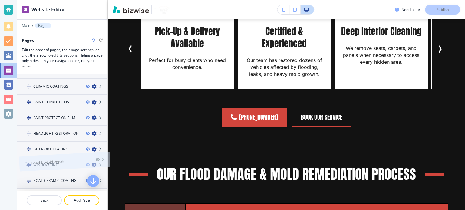
drag, startPoint x: 51, startPoint y: 184, endPoint x: 53, endPoint y: 153, distance: 30.9
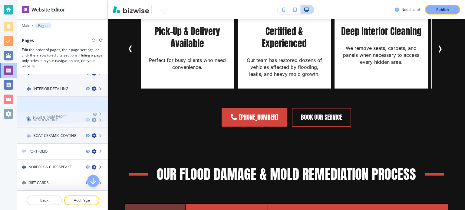
scroll to position [129, 0]
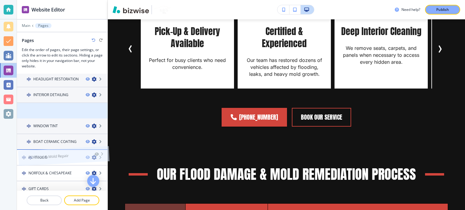
drag, startPoint x: 52, startPoint y: 101, endPoint x: 53, endPoint y: 145, distance: 43.6
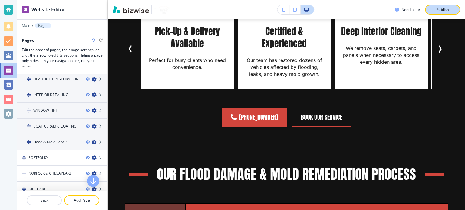
click at [435, 9] on div "Publish" at bounding box center [442, 9] width 19 height 5
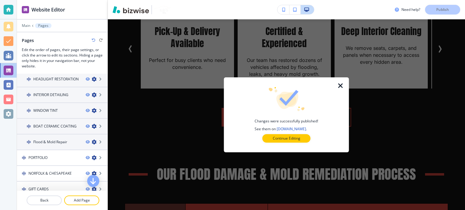
click at [341, 88] on icon "button" at bounding box center [340, 85] width 7 height 7
